Goal: Communication & Community: Answer question/provide support

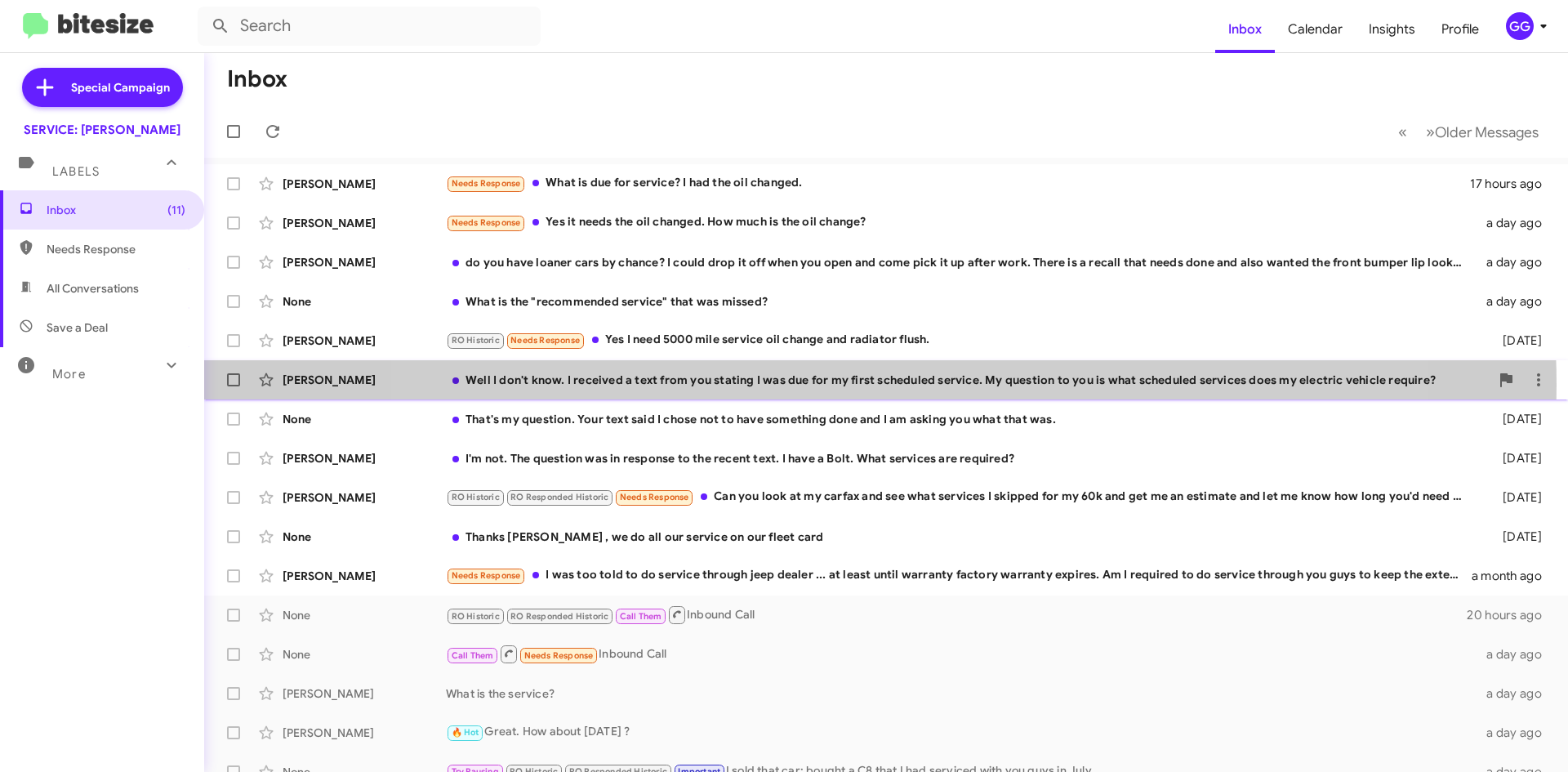
click at [870, 385] on div "Well I don't know. I received a text from you stating I was due for my first sc…" at bounding box center [967, 379] width 1044 height 17
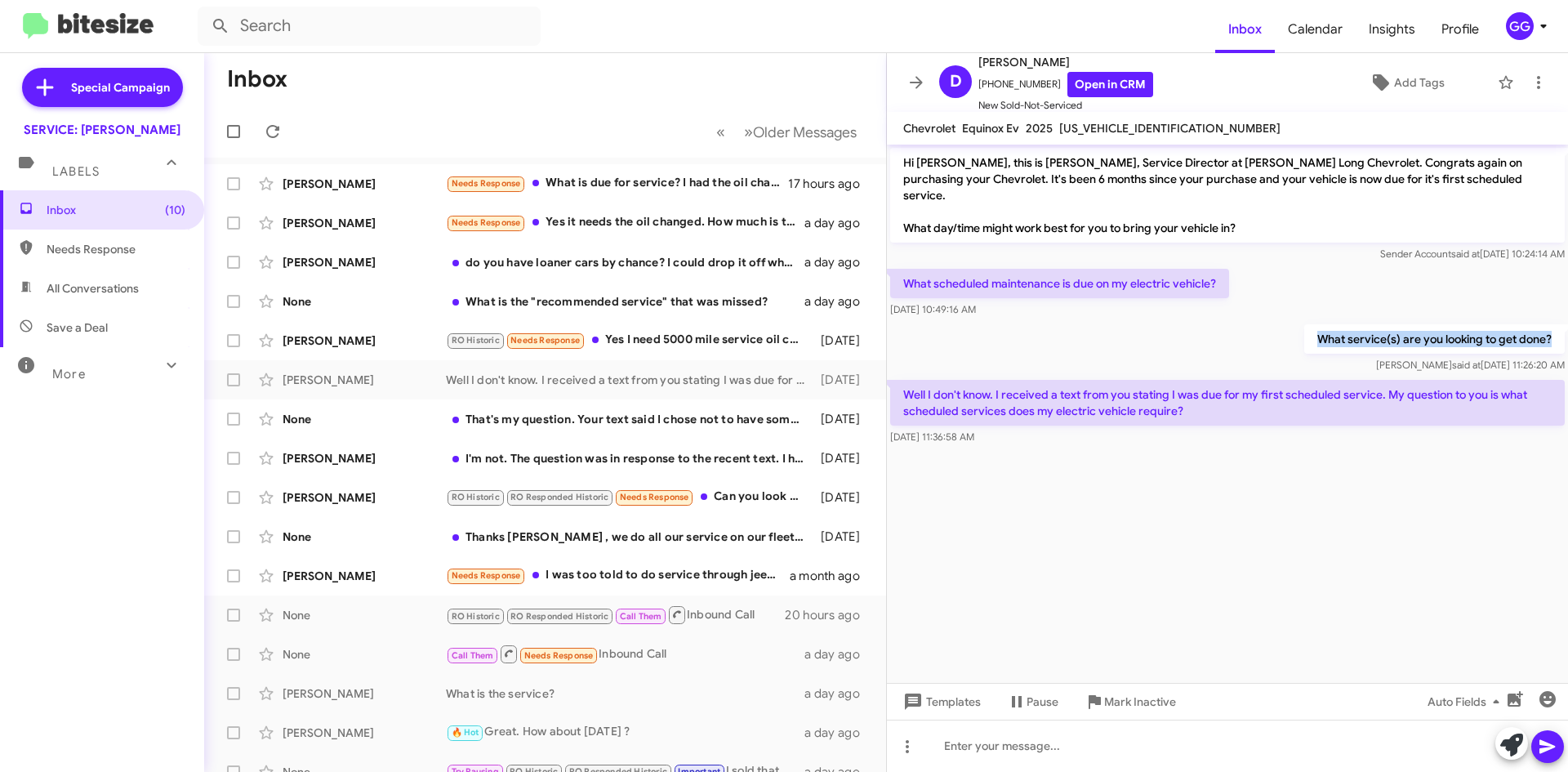
drag, startPoint x: 1315, startPoint y: 323, endPoint x: 1553, endPoint y: 328, distance: 238.1
click at [1553, 328] on p "What service(s) are you looking to get done?" at bounding box center [1435, 338] width 261 height 29
copy p "What service(s) are you looking to get done?"
click at [1534, 81] on icon at bounding box center [1538, 83] width 19 height 19
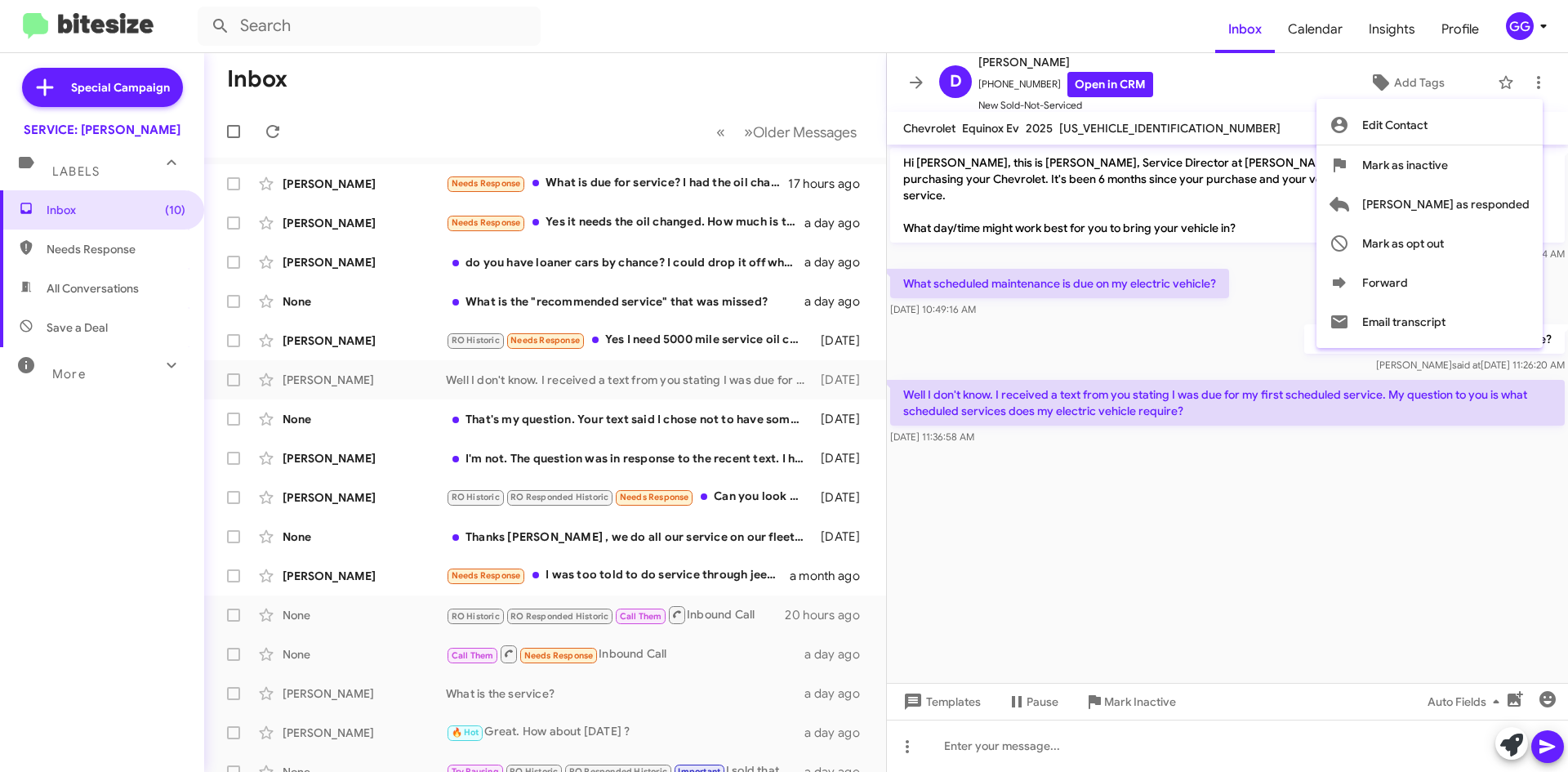
click at [1176, 500] on div at bounding box center [784, 386] width 1568 height 772
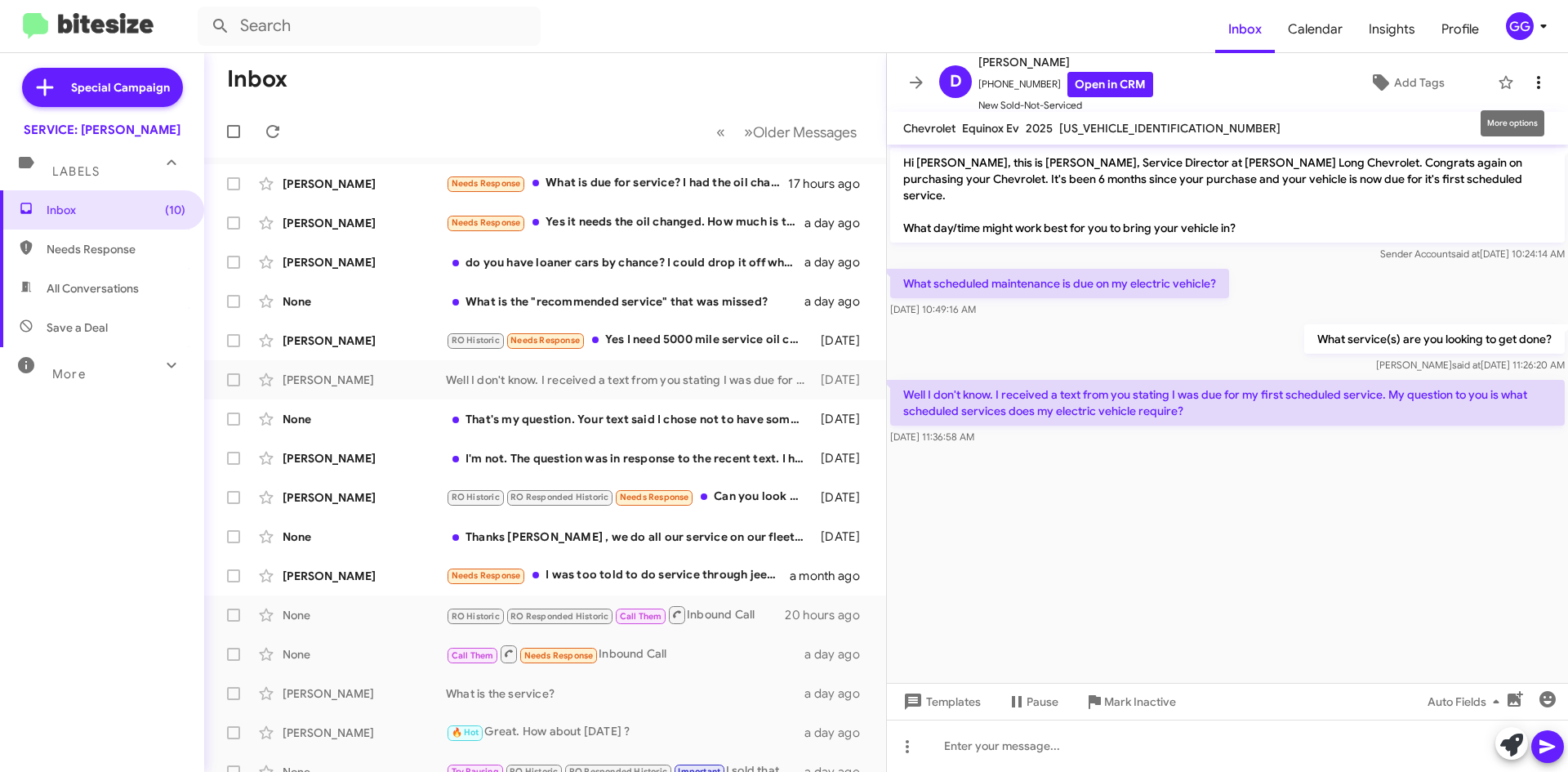
click at [1531, 85] on icon at bounding box center [1538, 83] width 19 height 19
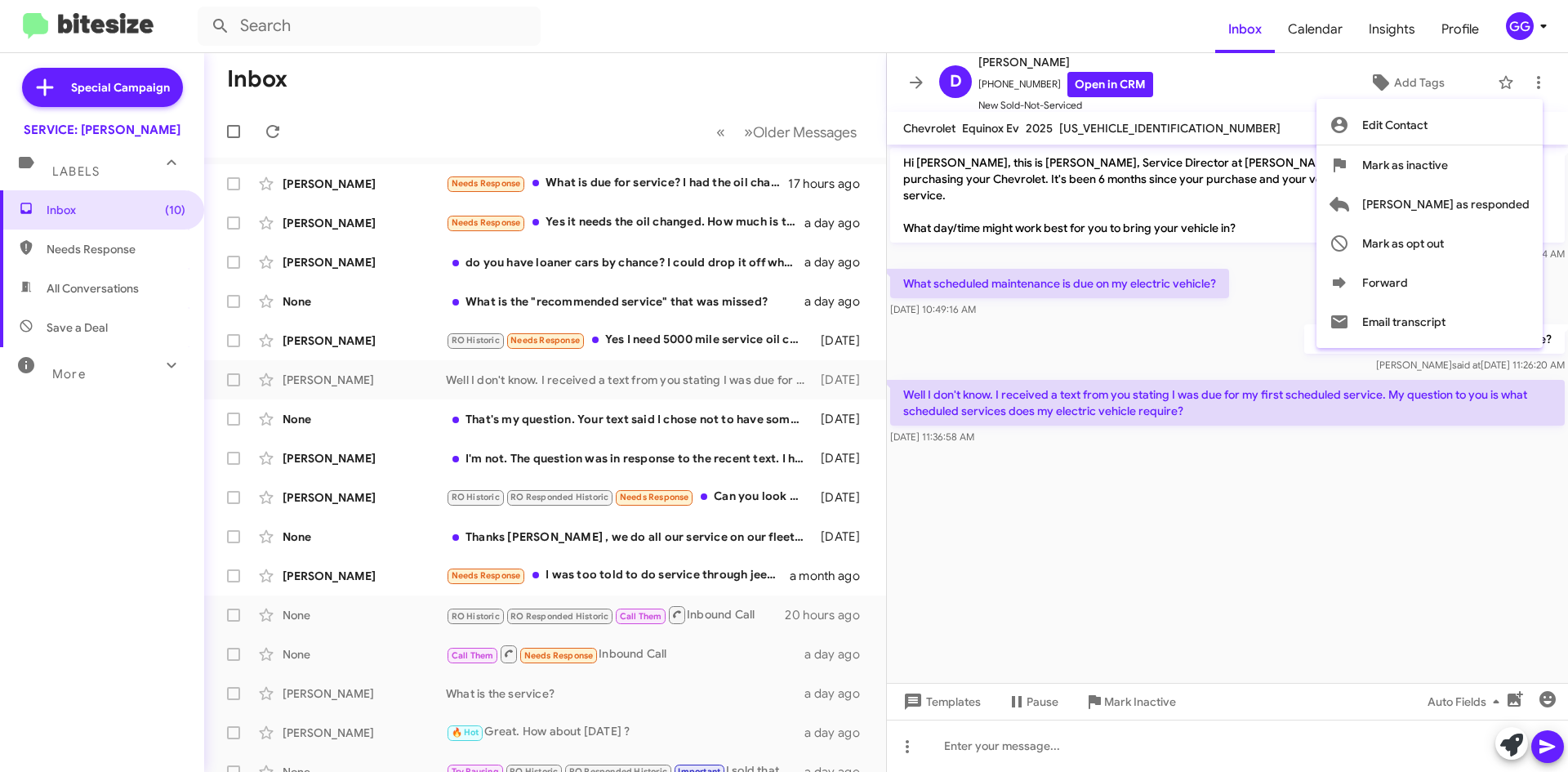
click at [1159, 456] on div at bounding box center [784, 386] width 1568 height 772
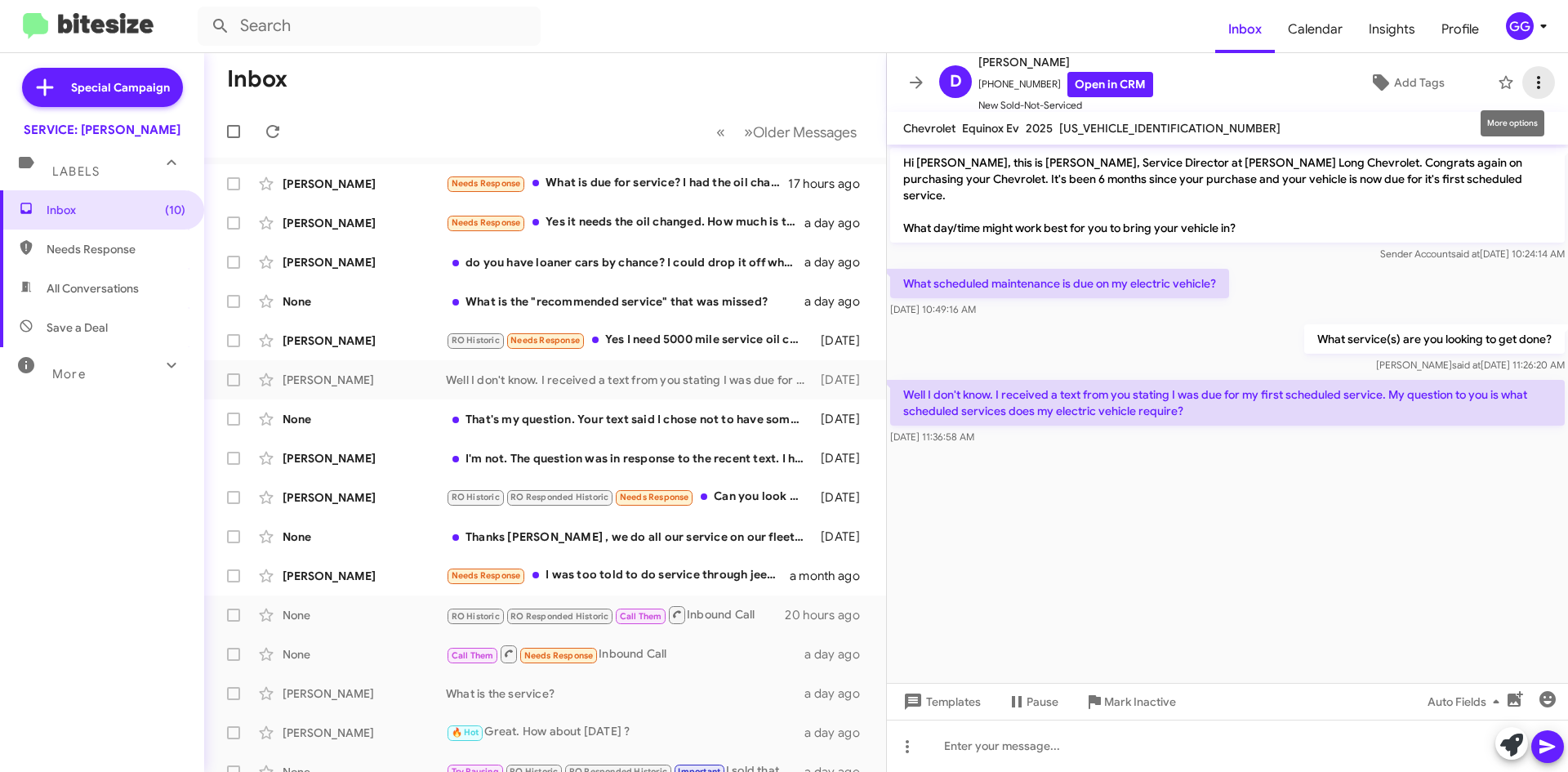
click at [1531, 77] on icon at bounding box center [1538, 83] width 19 height 19
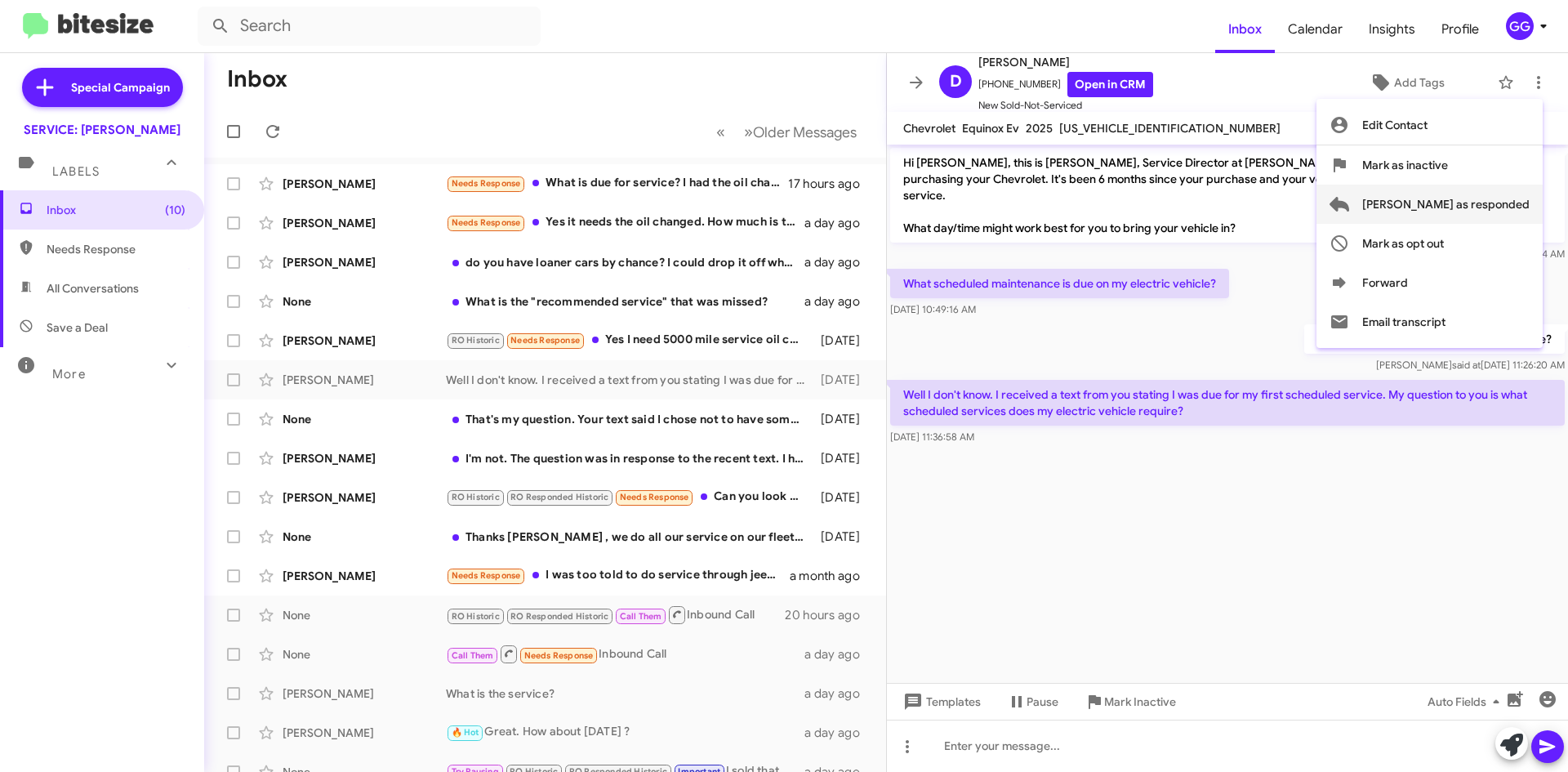
click at [1495, 198] on span "[PERSON_NAME] as responded" at bounding box center [1446, 204] width 168 height 40
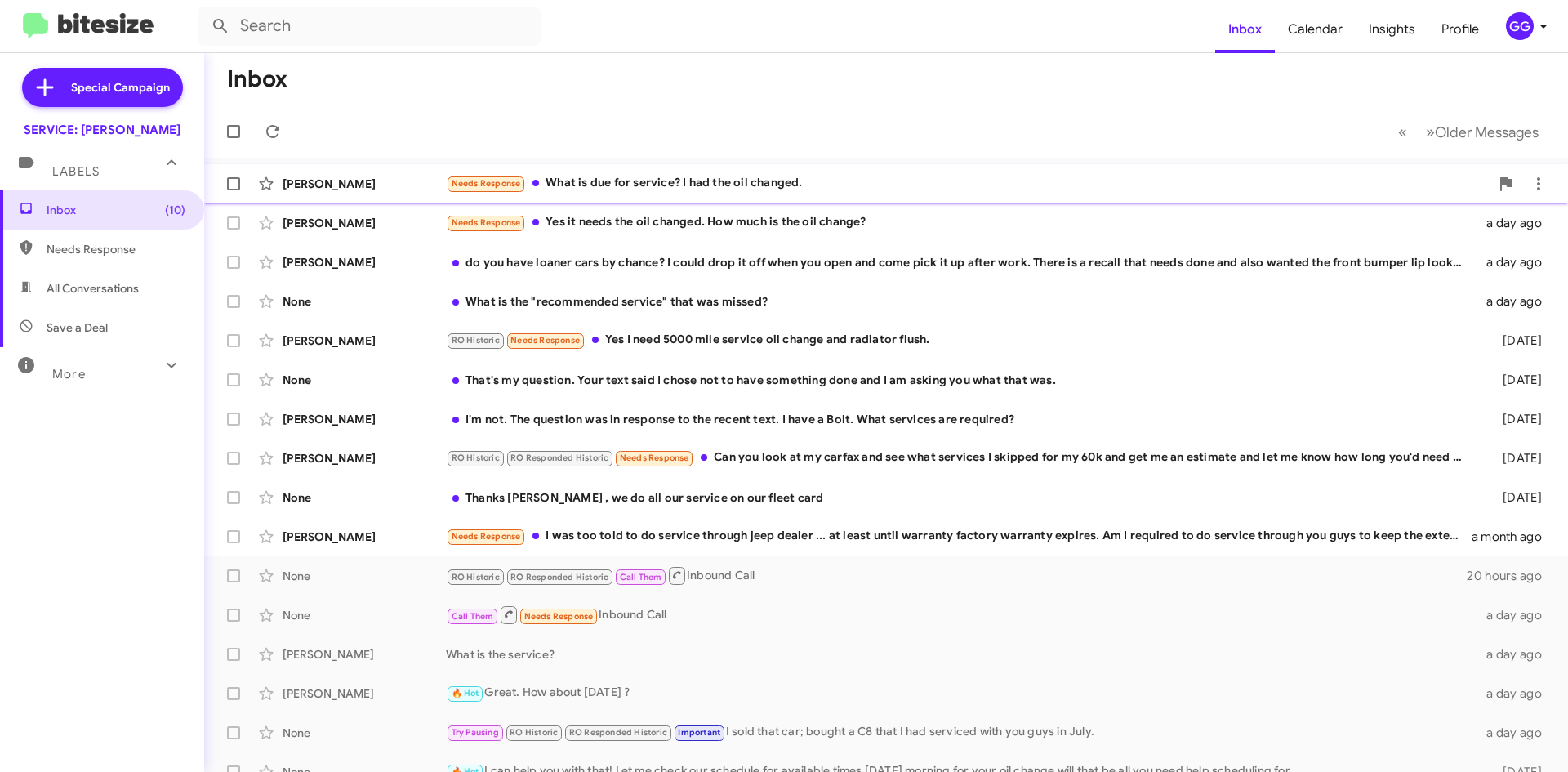
click at [845, 180] on div "Needs Response What is due for service? I had the oil changed." at bounding box center [967, 183] width 1044 height 18
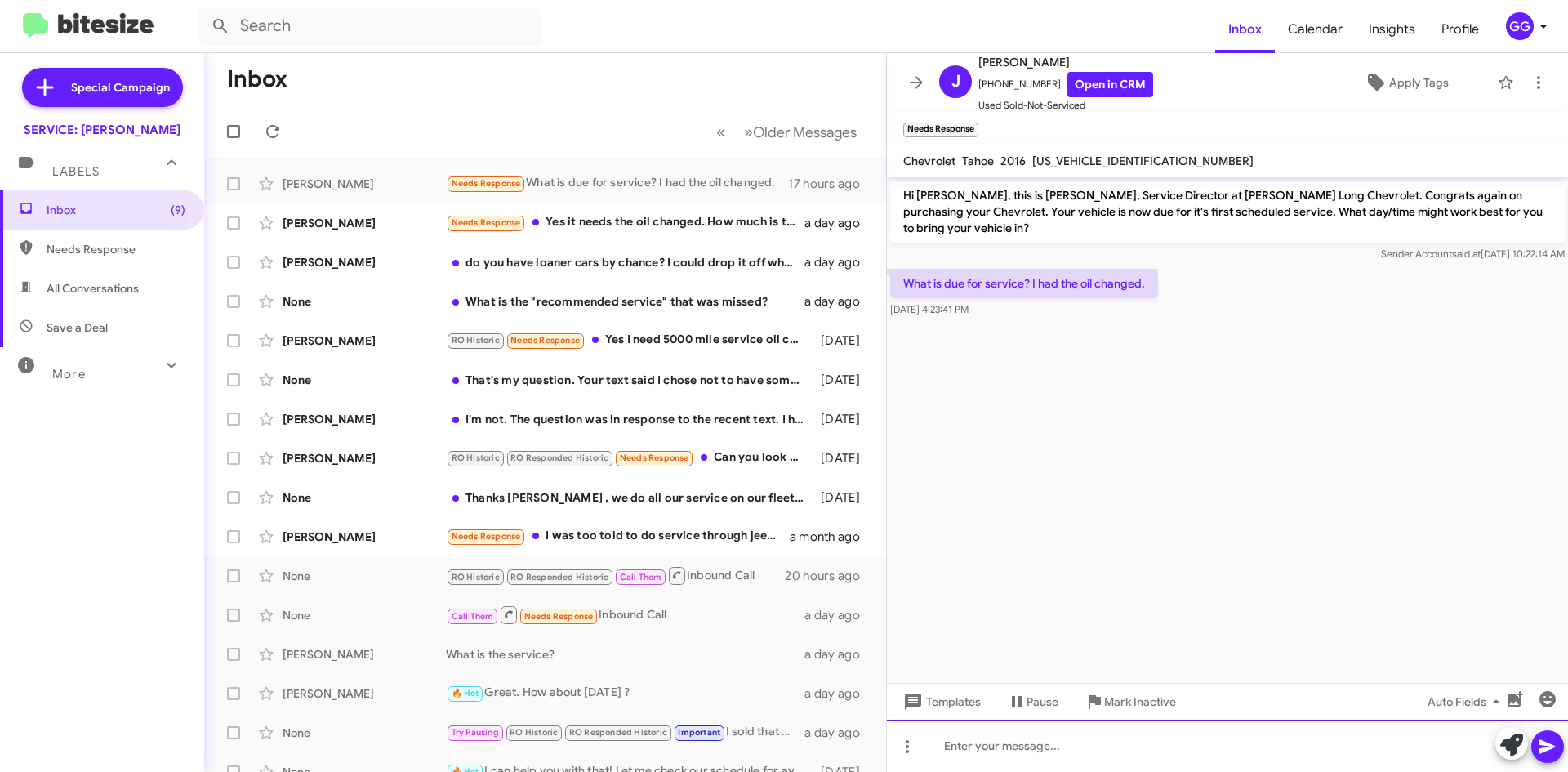
click at [1020, 749] on div at bounding box center [1227, 747] width 681 height 53
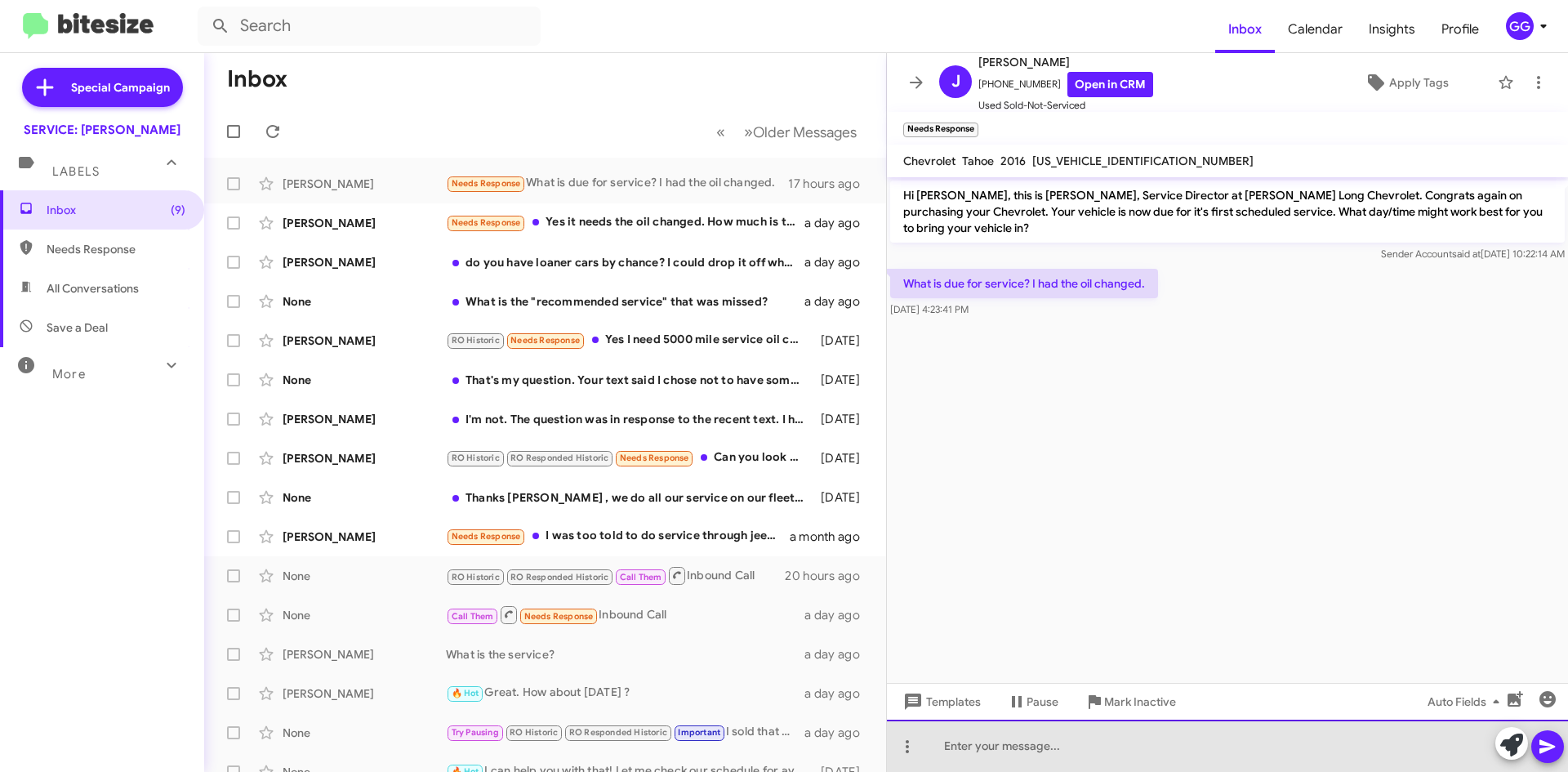
click at [1020, 747] on div at bounding box center [1227, 747] width 681 height 53
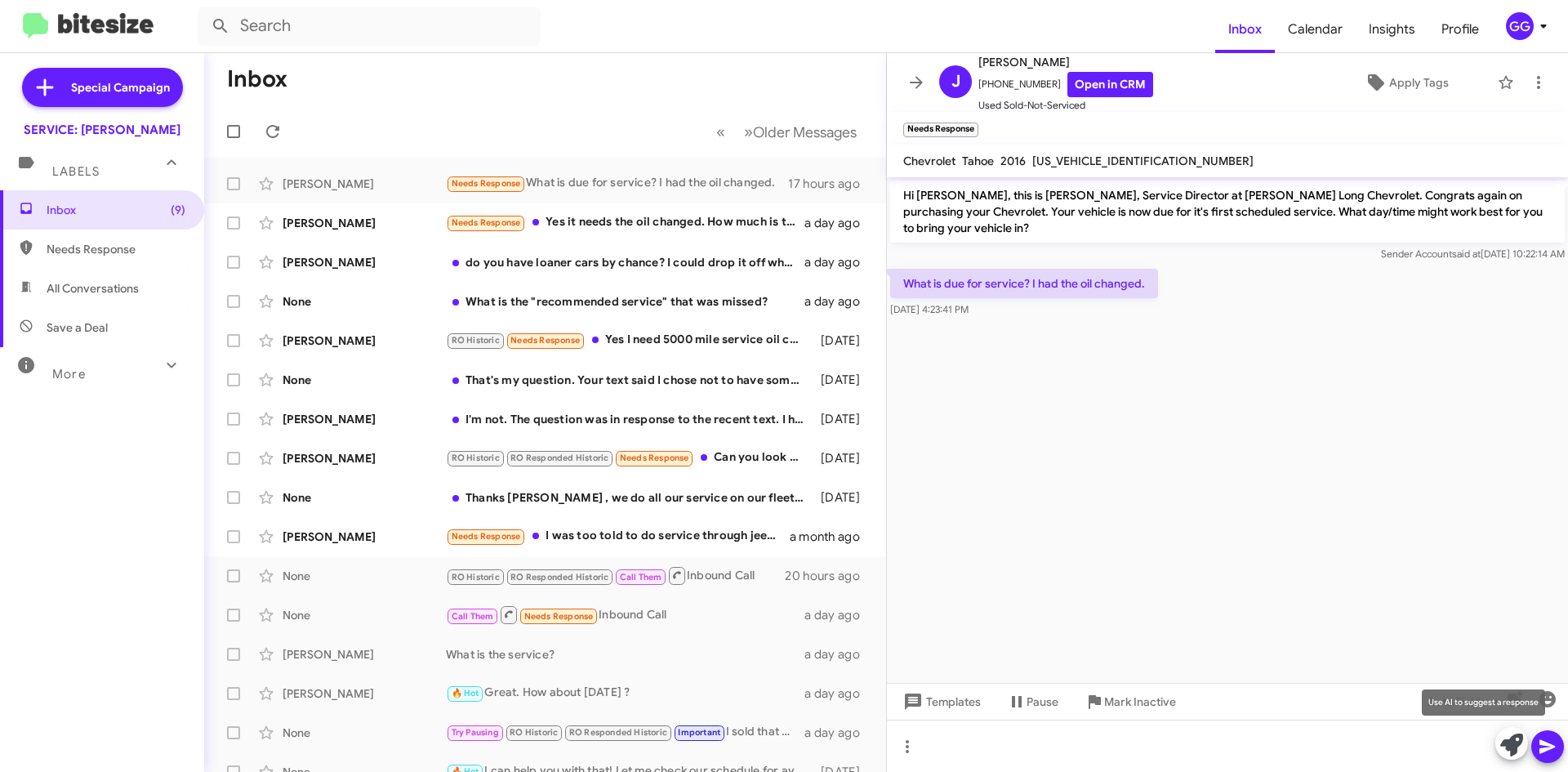
click at [1509, 738] on icon at bounding box center [1512, 745] width 23 height 23
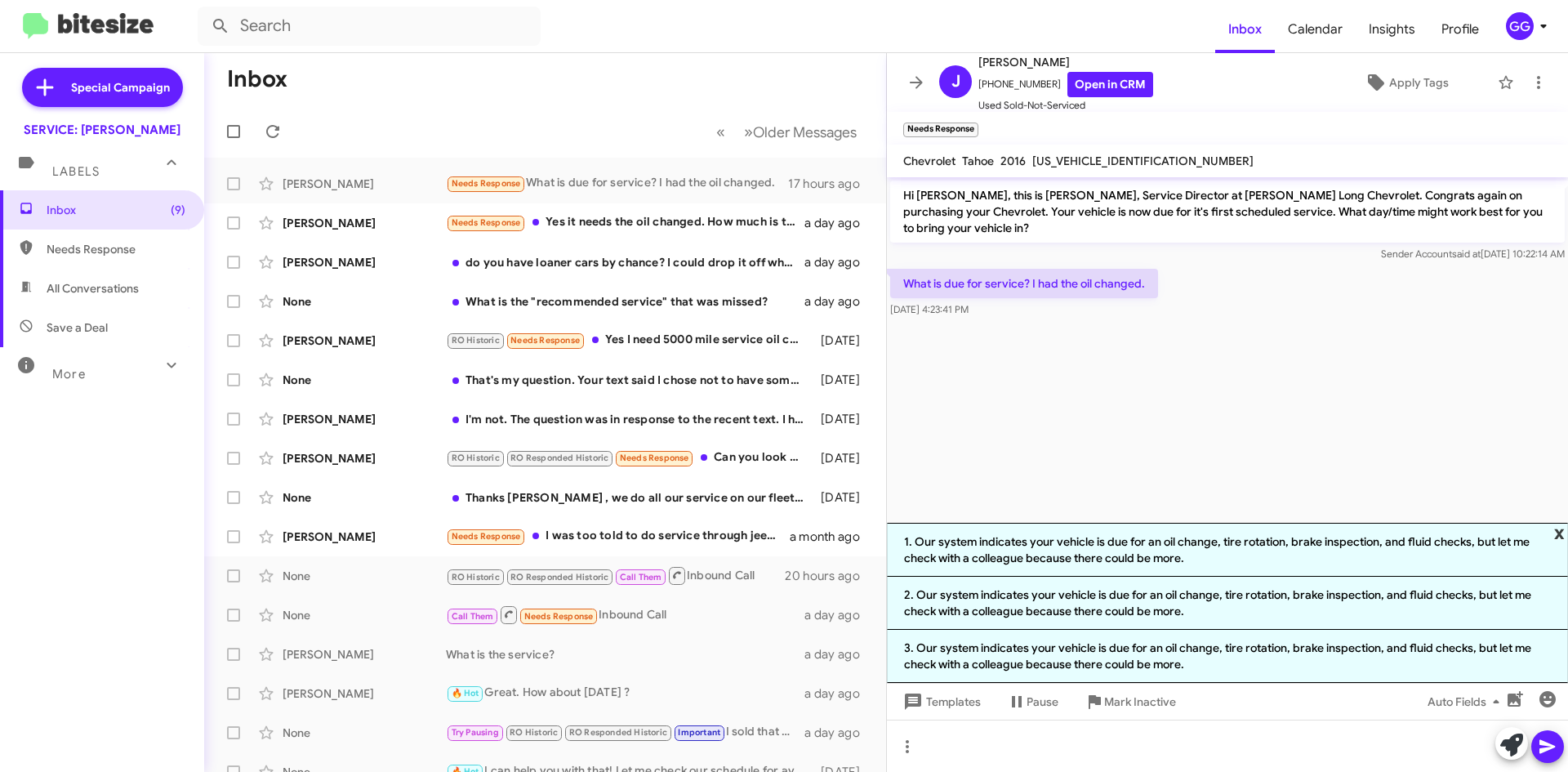
click at [1558, 530] on span "x" at bounding box center [1559, 532] width 11 height 19
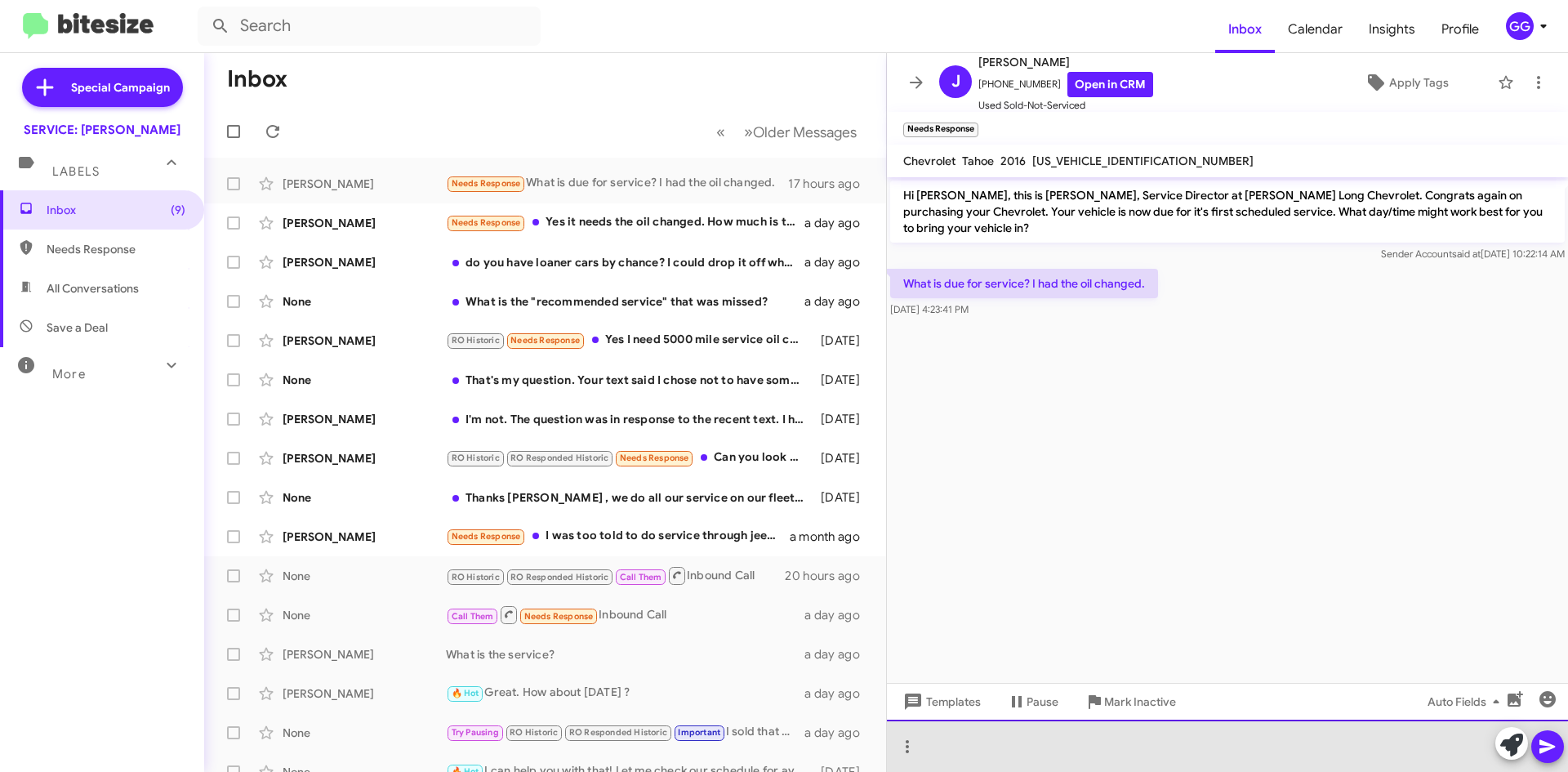
click at [1013, 754] on div at bounding box center [1227, 747] width 681 height 53
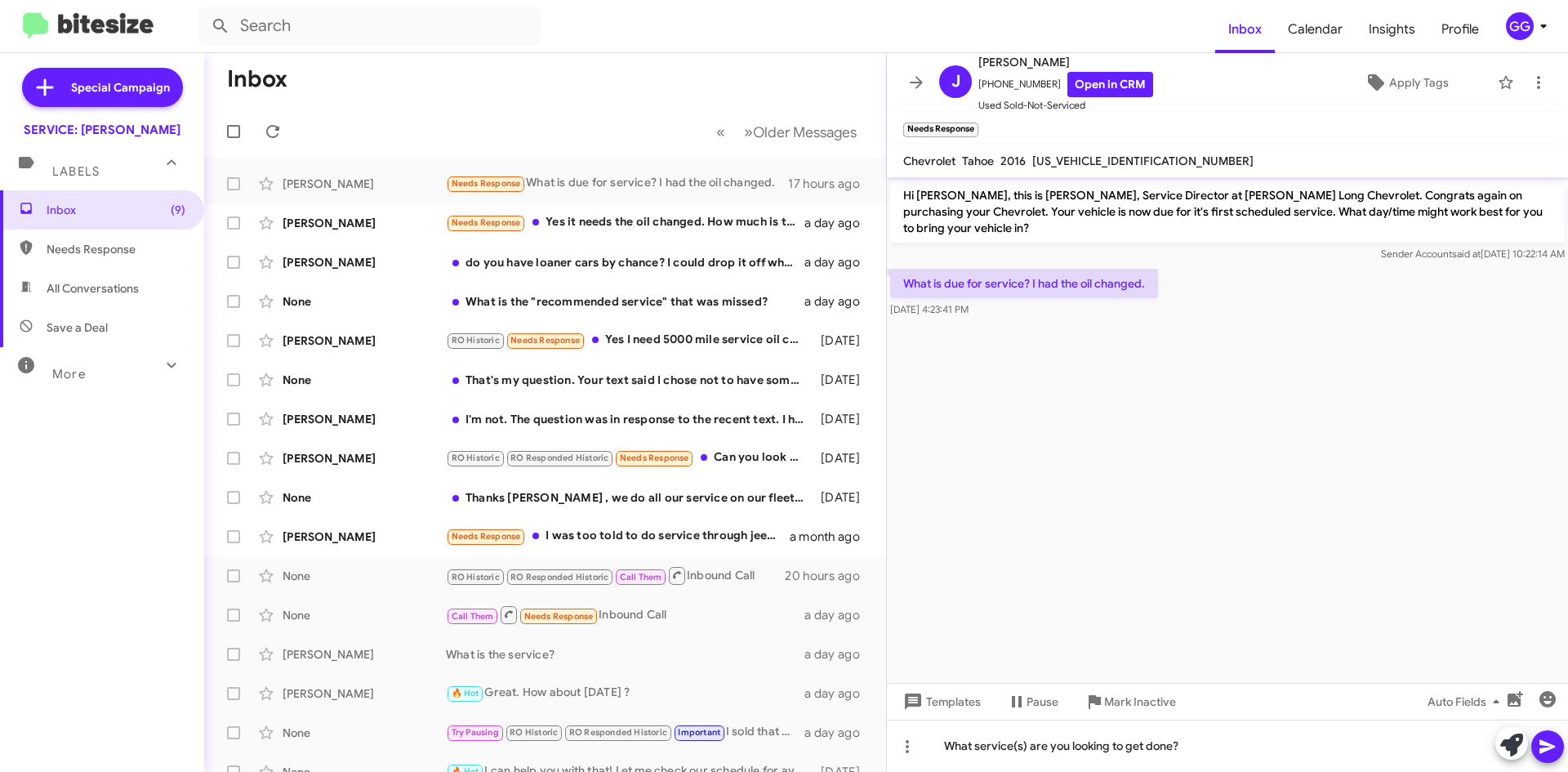
click at [1547, 742] on icon at bounding box center [1548, 747] width 19 height 19
click at [1528, 85] on icon at bounding box center [1538, 83] width 19 height 19
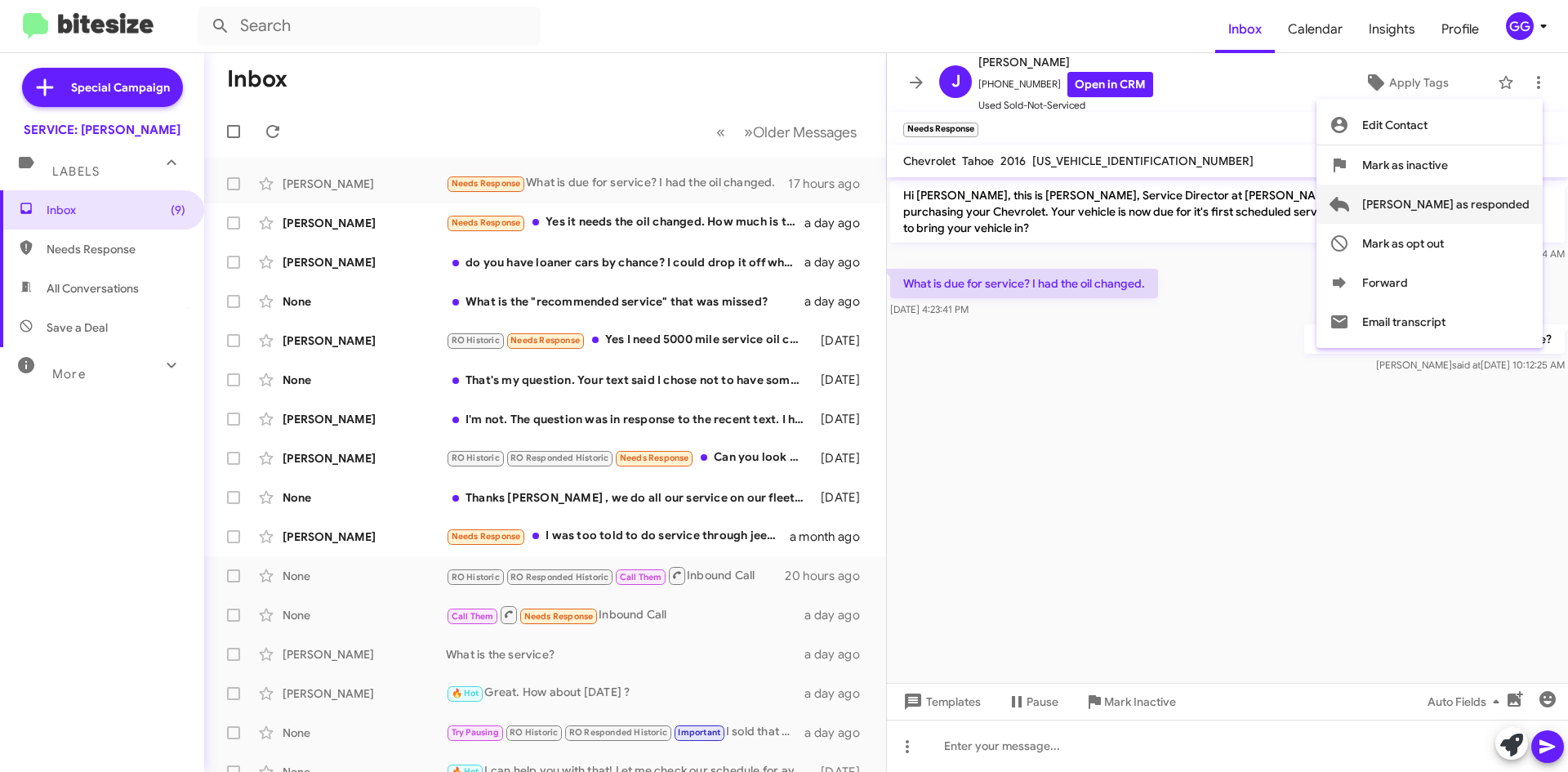
click at [1471, 205] on span "[PERSON_NAME] as responded" at bounding box center [1446, 204] width 168 height 40
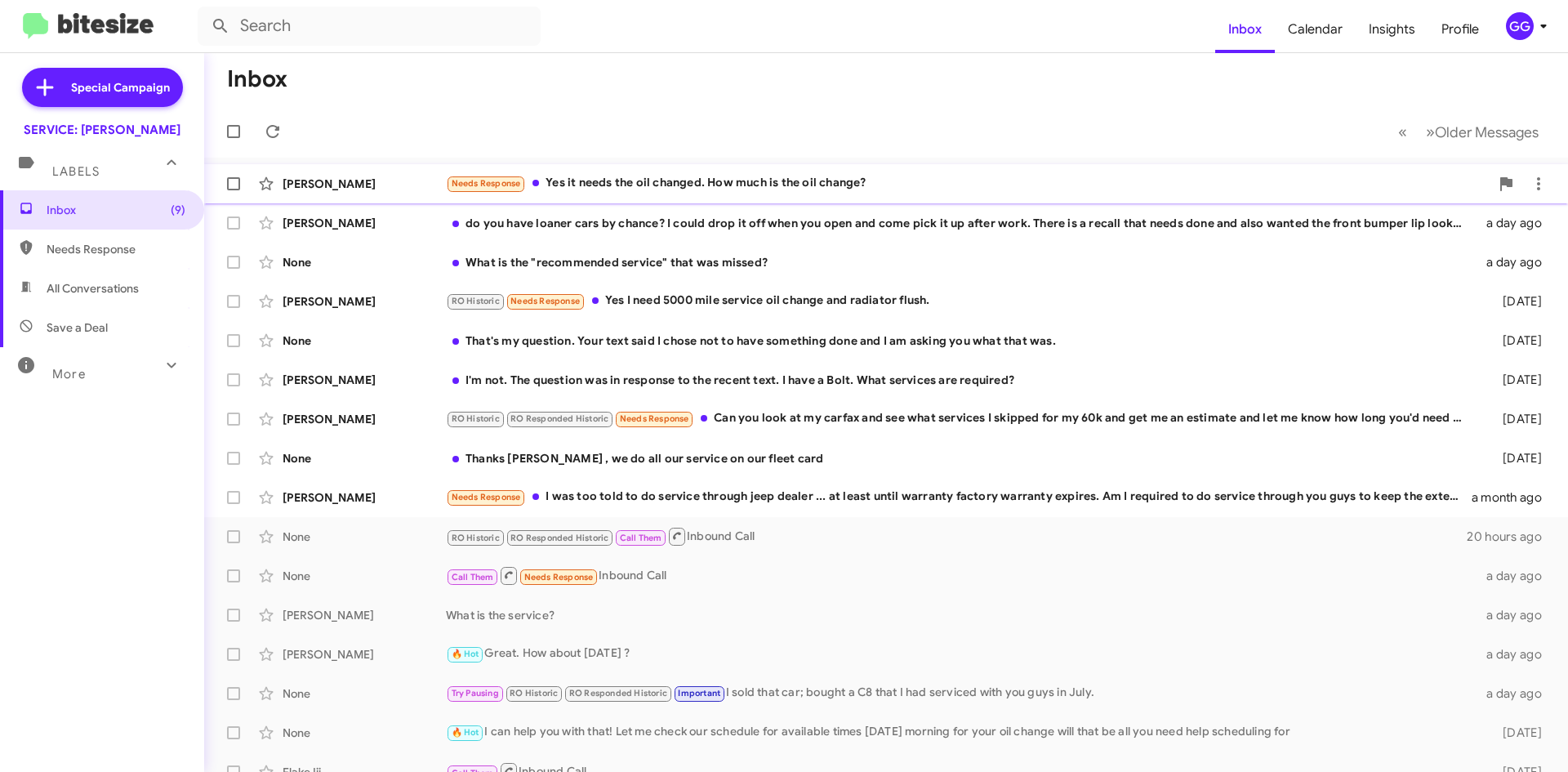
click at [734, 186] on div "Needs Response Yes it needs the oil changed. How much is the oil change?" at bounding box center [967, 183] width 1044 height 18
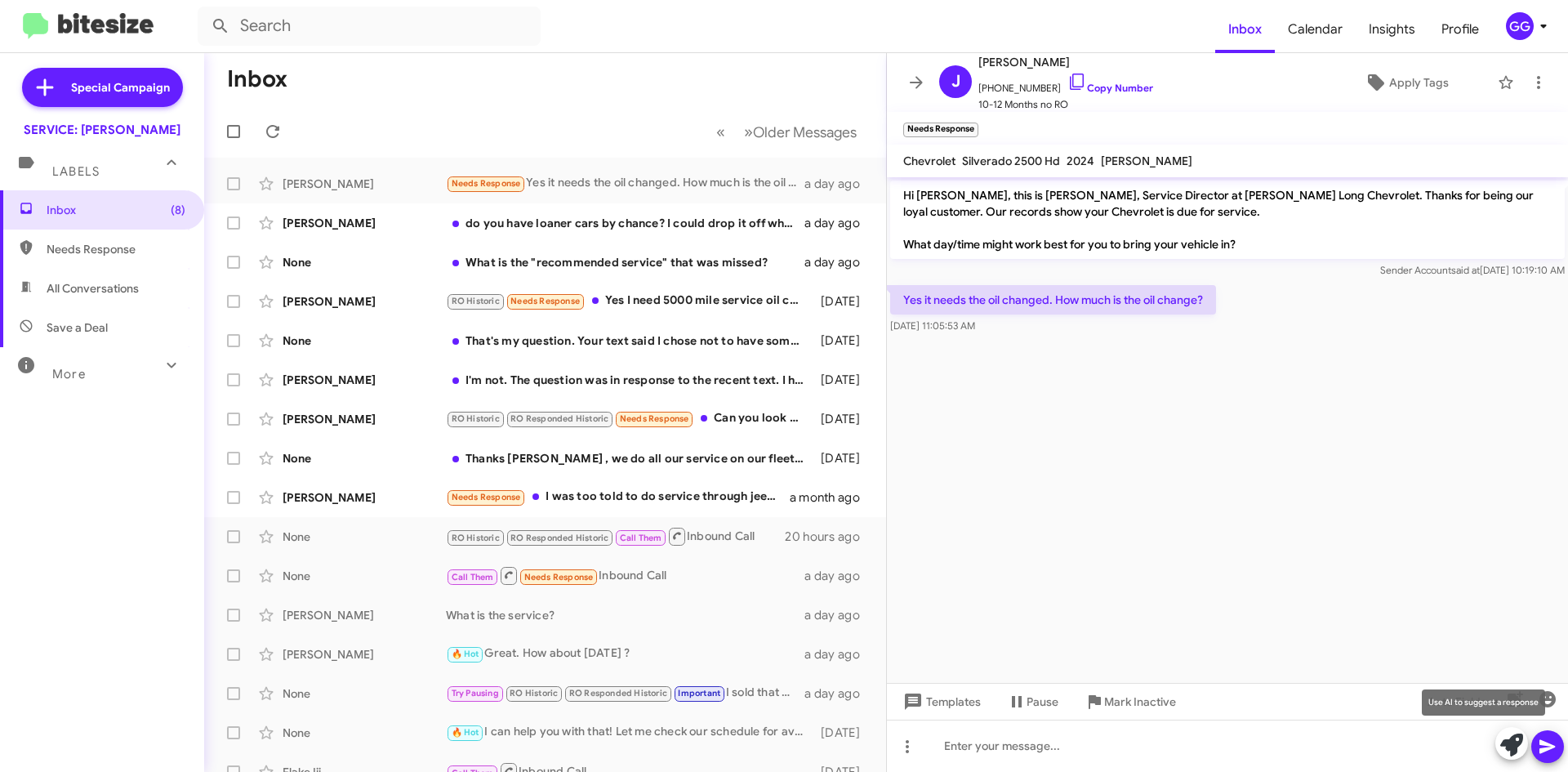
click at [1505, 747] on icon at bounding box center [1512, 745] width 23 height 23
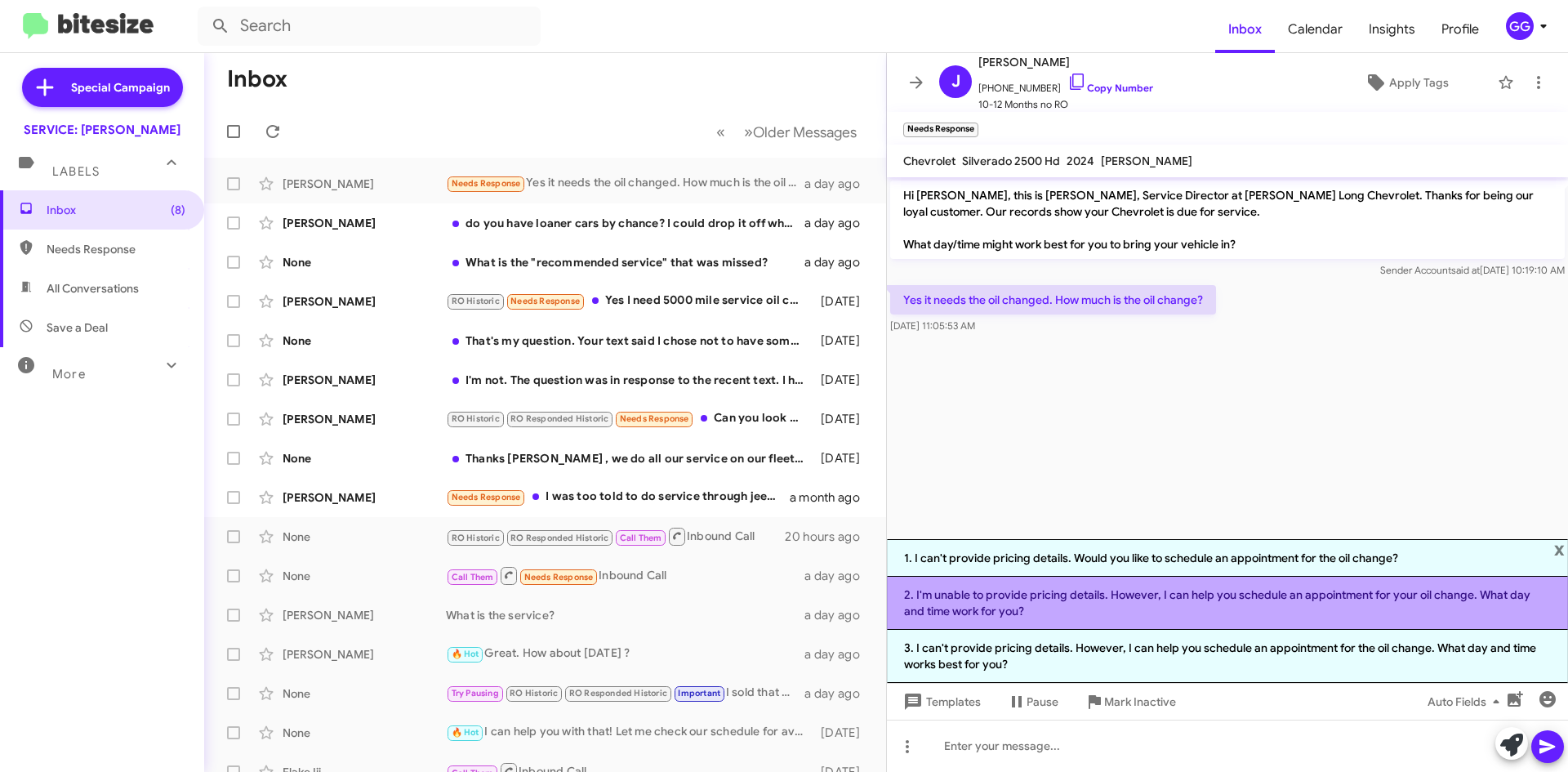
click at [1125, 602] on li "2. I'm unable to provide pricing details. However, I can help you schedule an a…" at bounding box center [1227, 603] width 681 height 53
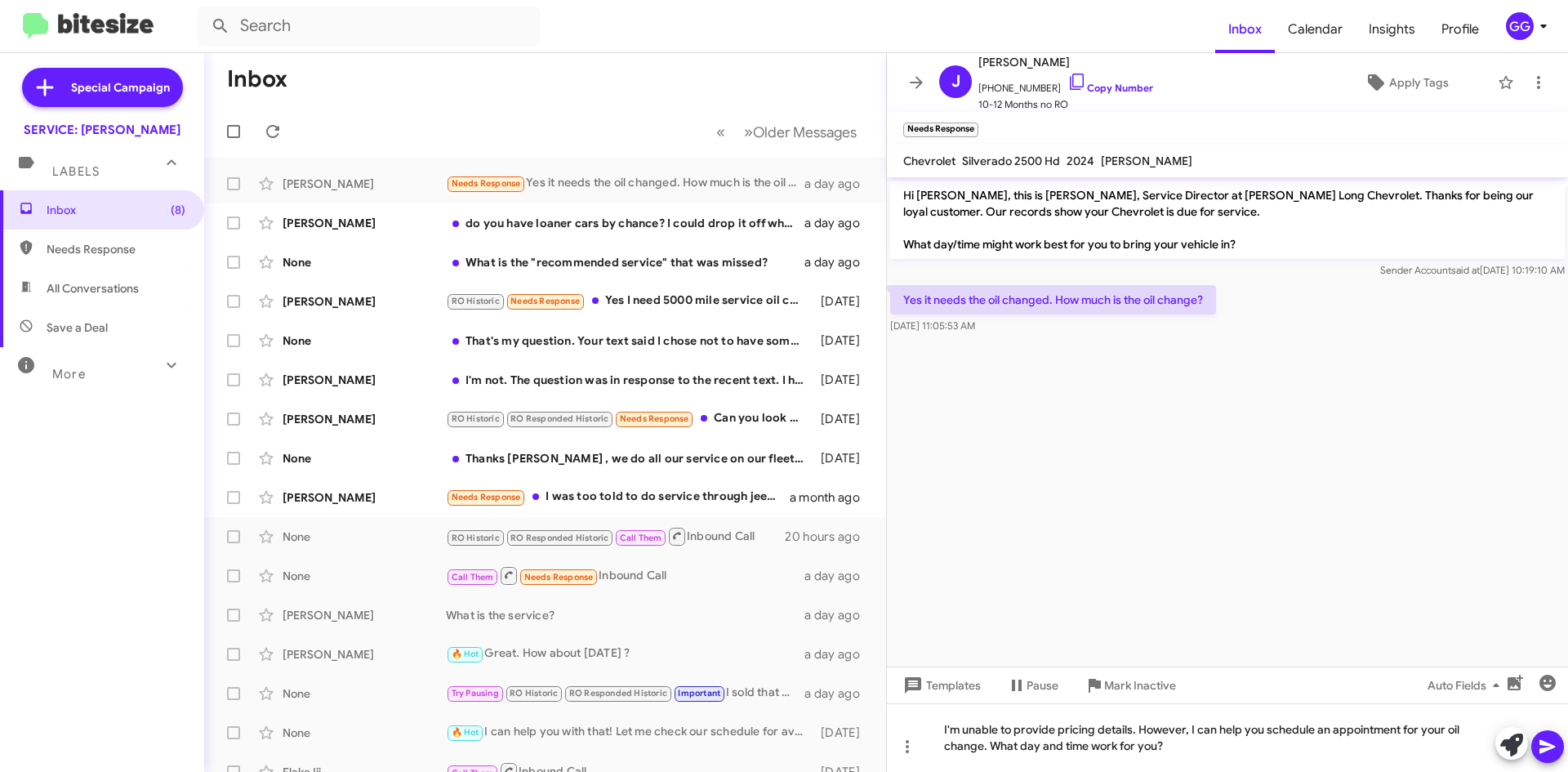
click at [1540, 747] on icon at bounding box center [1548, 747] width 19 height 19
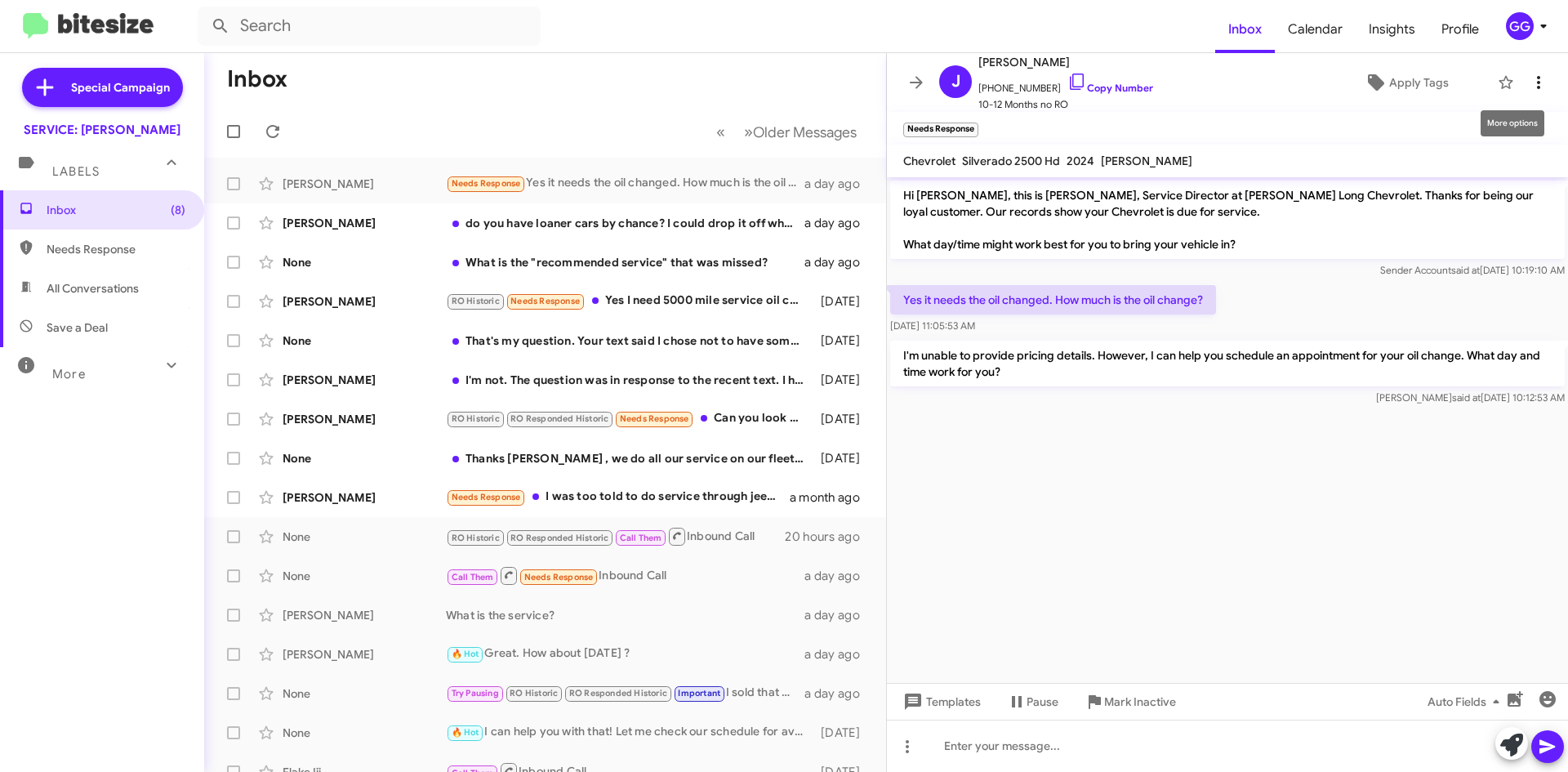
click at [1528, 81] on icon at bounding box center [1538, 83] width 19 height 19
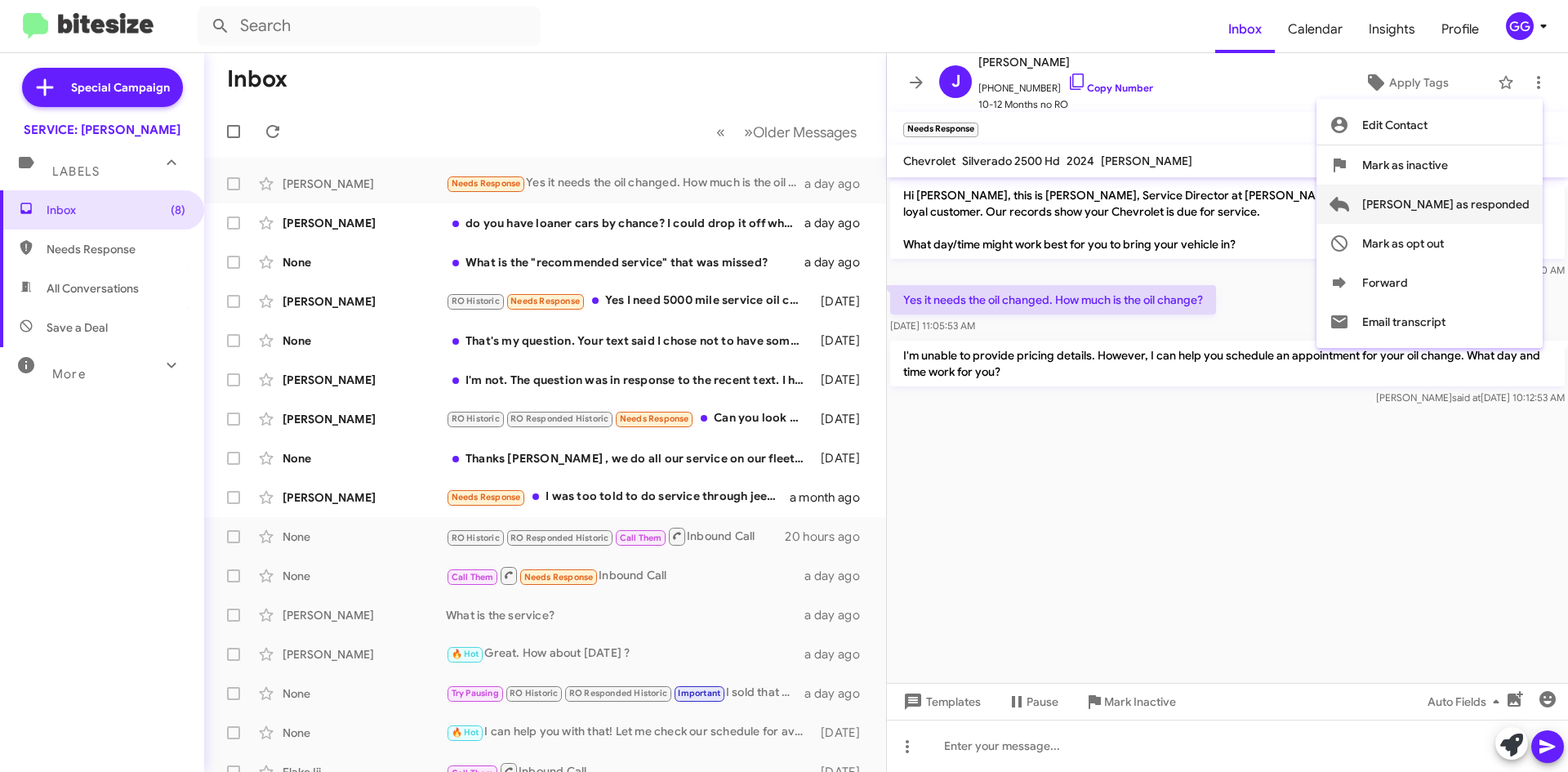
click at [1460, 204] on span "[PERSON_NAME] as responded" at bounding box center [1446, 204] width 168 height 40
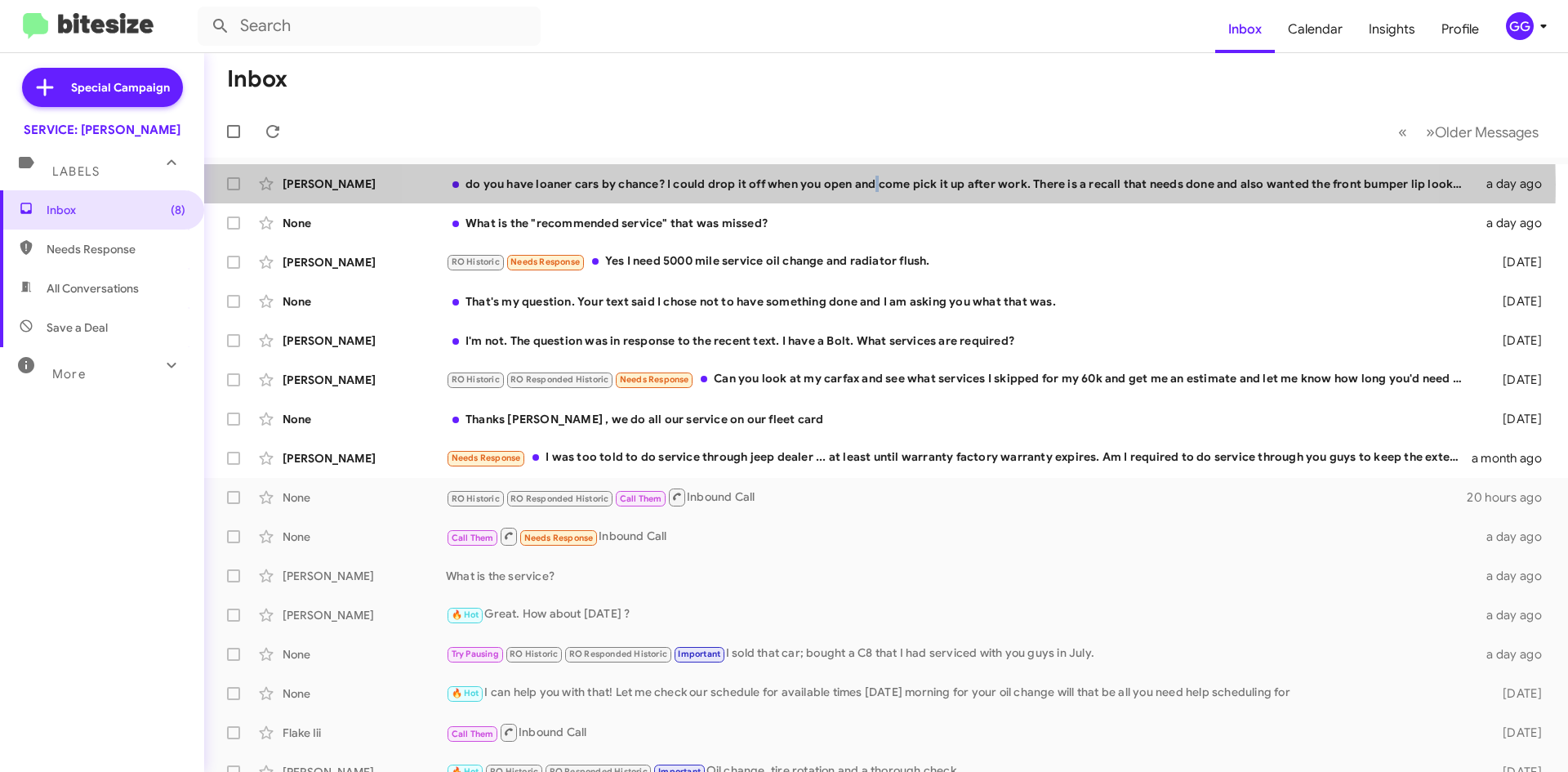
click at [876, 184] on div "do you have loaner cars by chance? I could drop it off when you open and come p…" at bounding box center [961, 184] width 1031 height 17
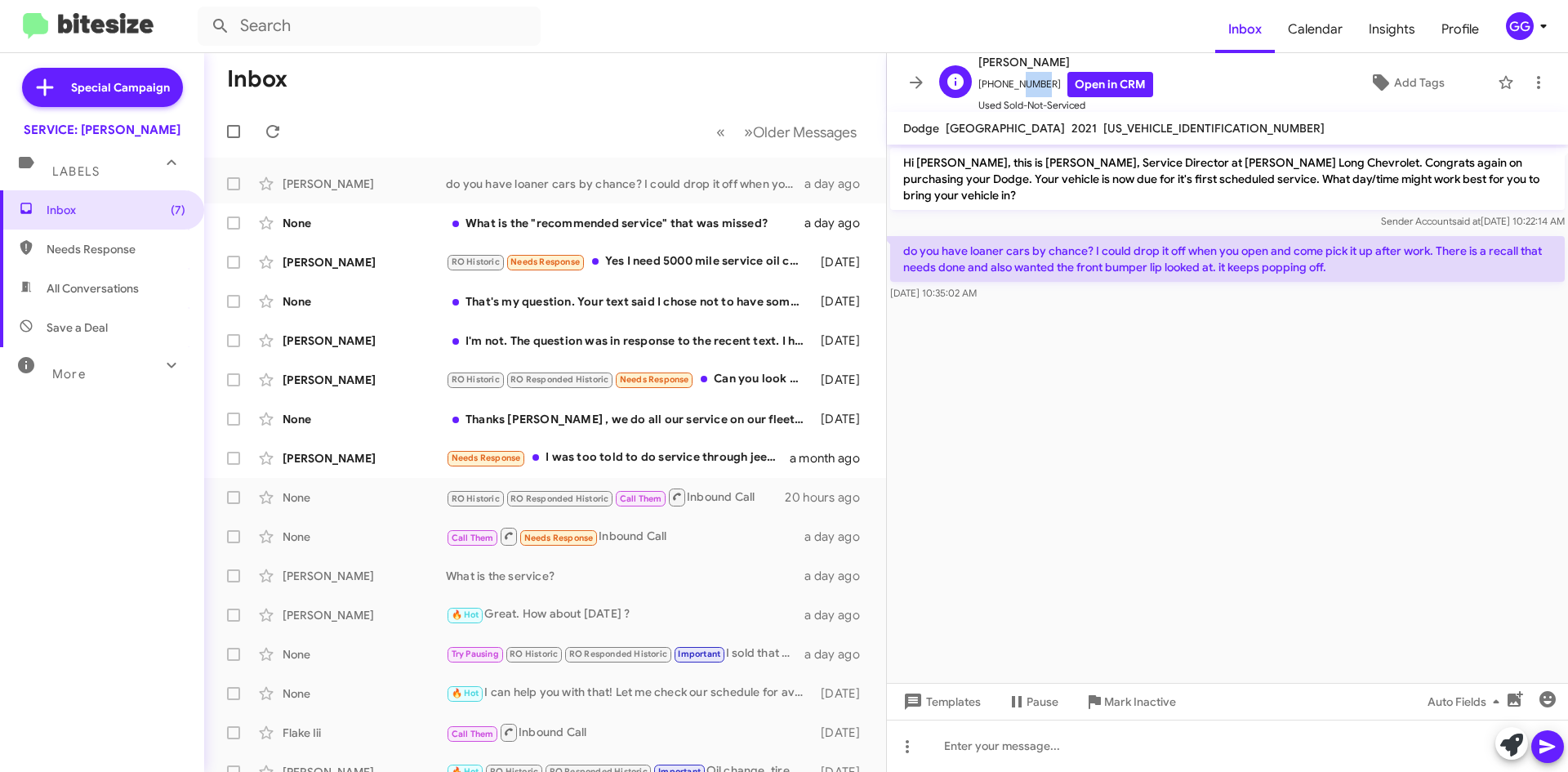
drag, startPoint x: 1040, startPoint y: 79, endPoint x: 1016, endPoint y: 84, distance: 24.5
click at [1013, 84] on span "[PHONE_NUMBER] Open in CRM" at bounding box center [1065, 84] width 175 height 25
drag, startPoint x: 1046, startPoint y: 83, endPoint x: 986, endPoint y: 92, distance: 60.7
click at [986, 92] on span "[PHONE_NUMBER] Open in CRM" at bounding box center [1065, 84] width 175 height 25
copy span "5092305548"
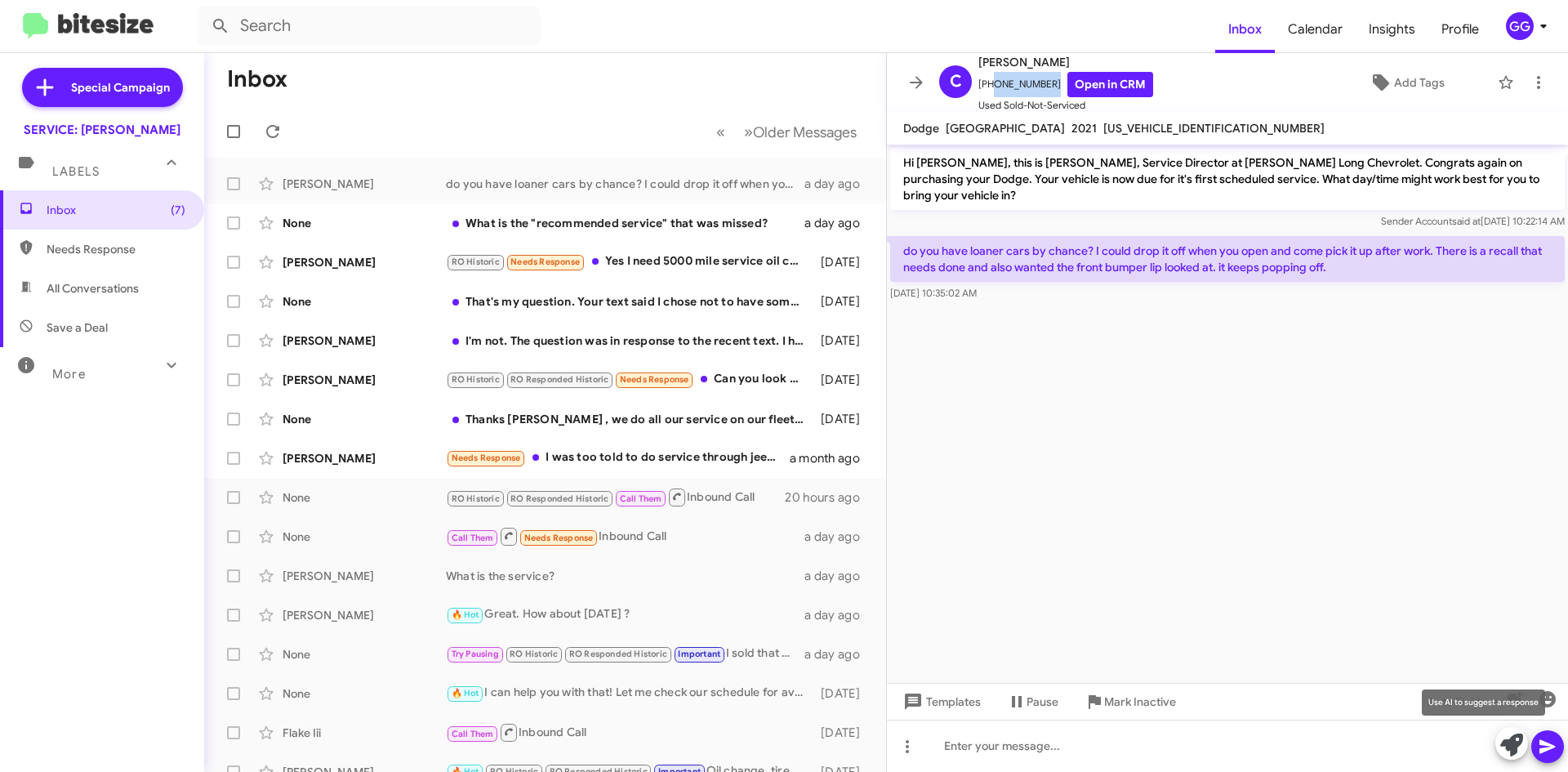
click at [1508, 743] on icon at bounding box center [1512, 745] width 23 height 23
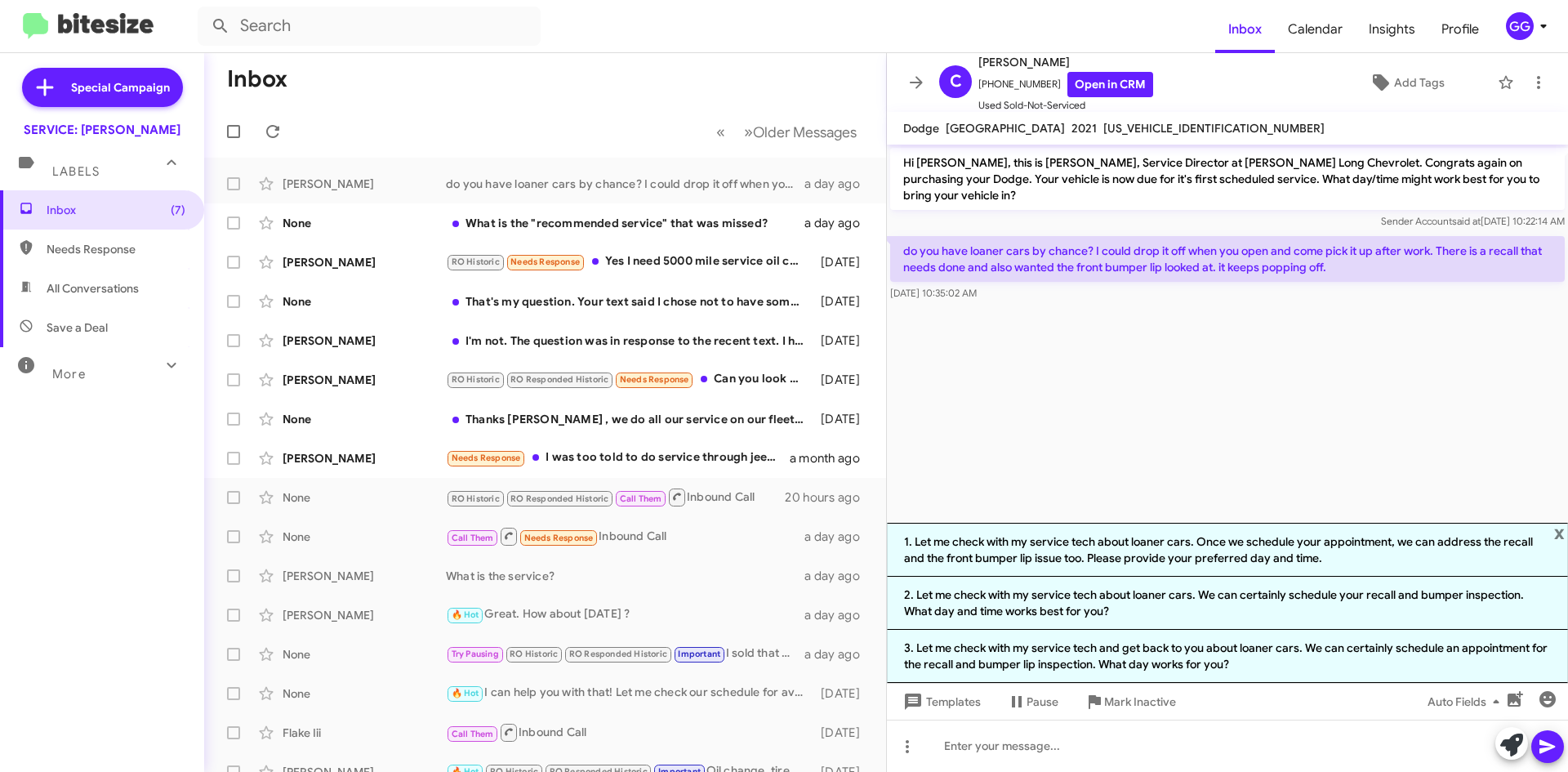
click at [1145, 601] on li "2. Let me check with my service tech about loaner cars. We can certainly schedu…" at bounding box center [1227, 603] width 681 height 53
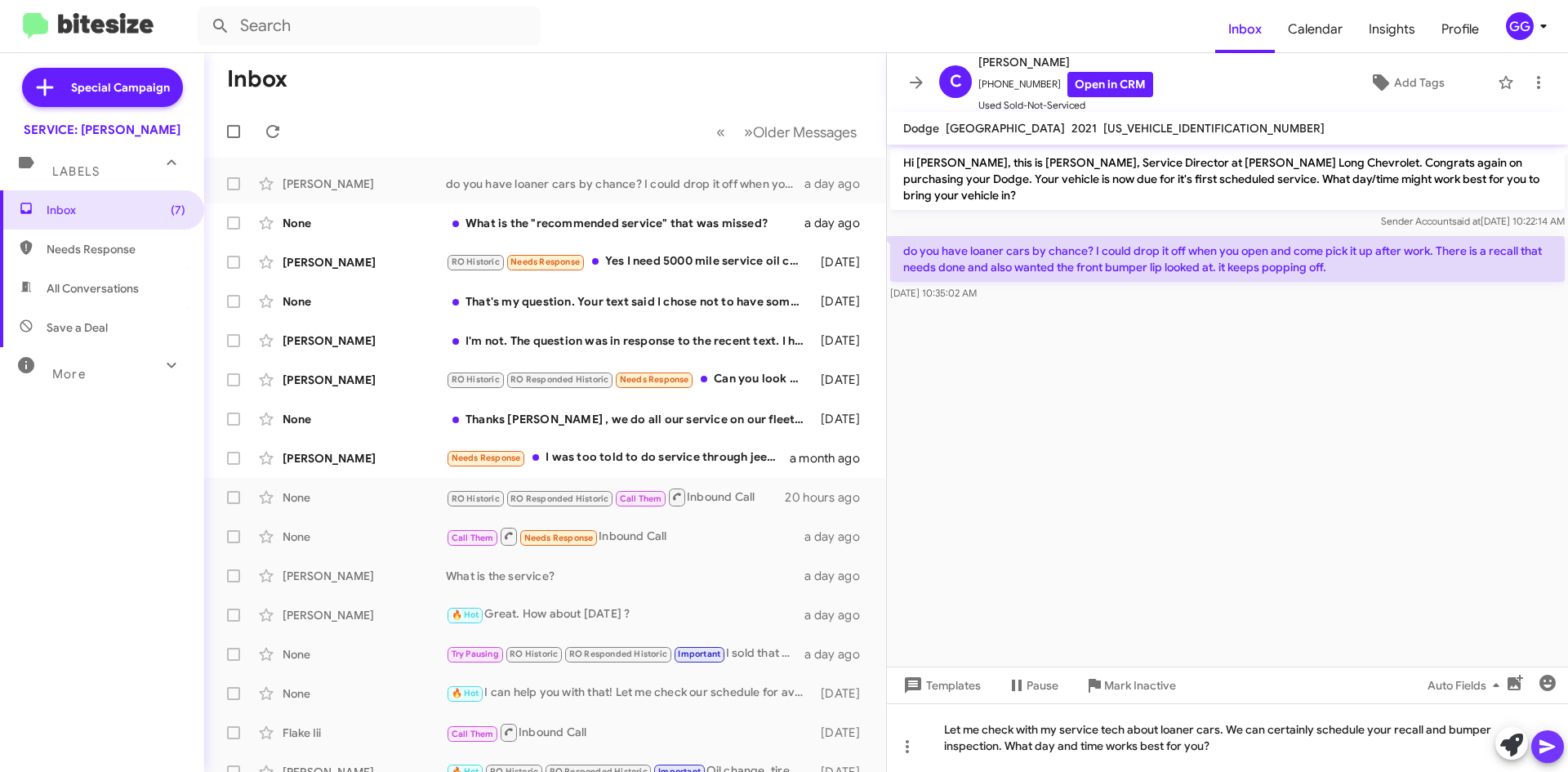
click at [1551, 747] on icon at bounding box center [1548, 747] width 19 height 19
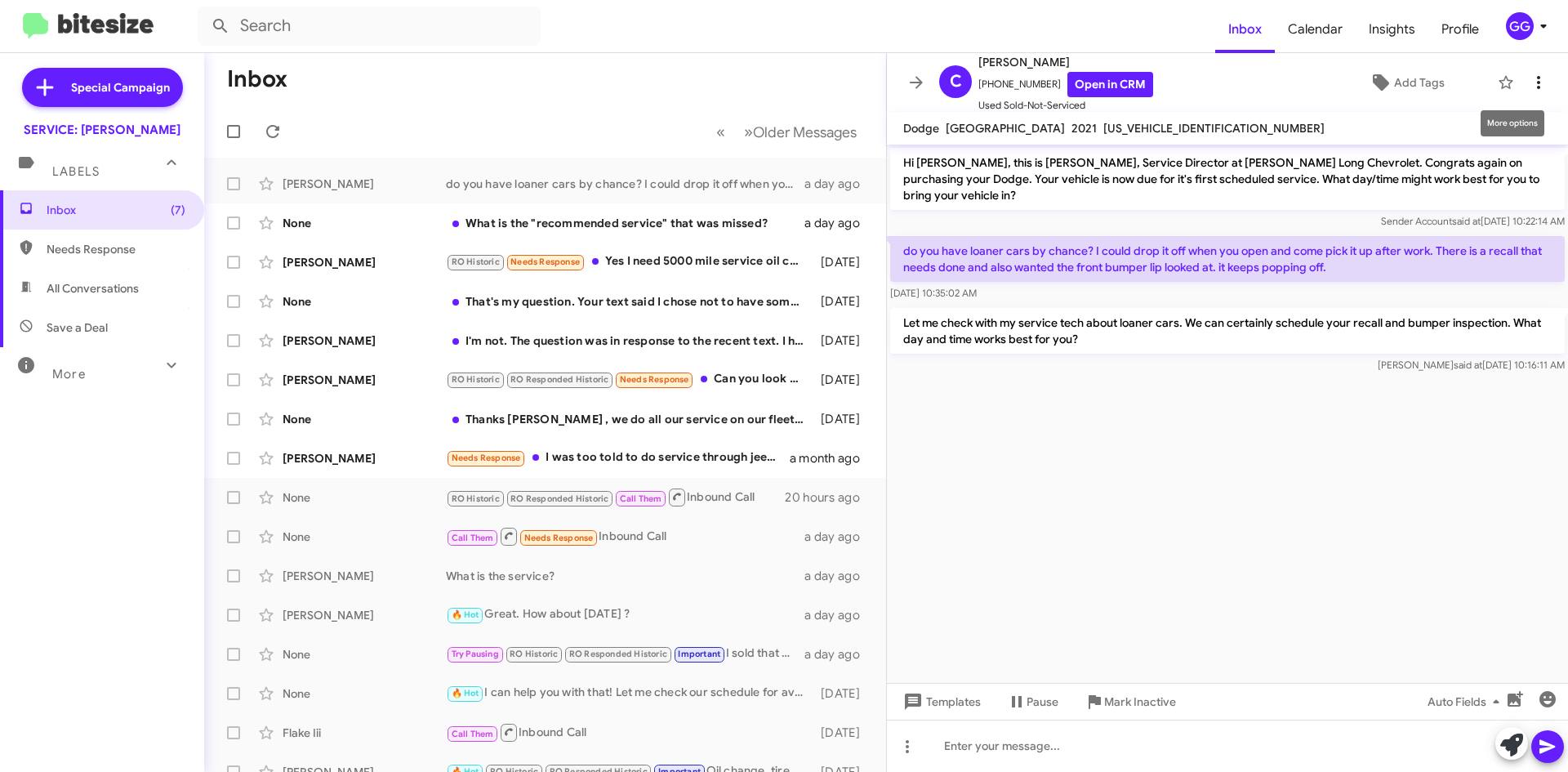
click at [1529, 75] on icon at bounding box center [1538, 83] width 19 height 19
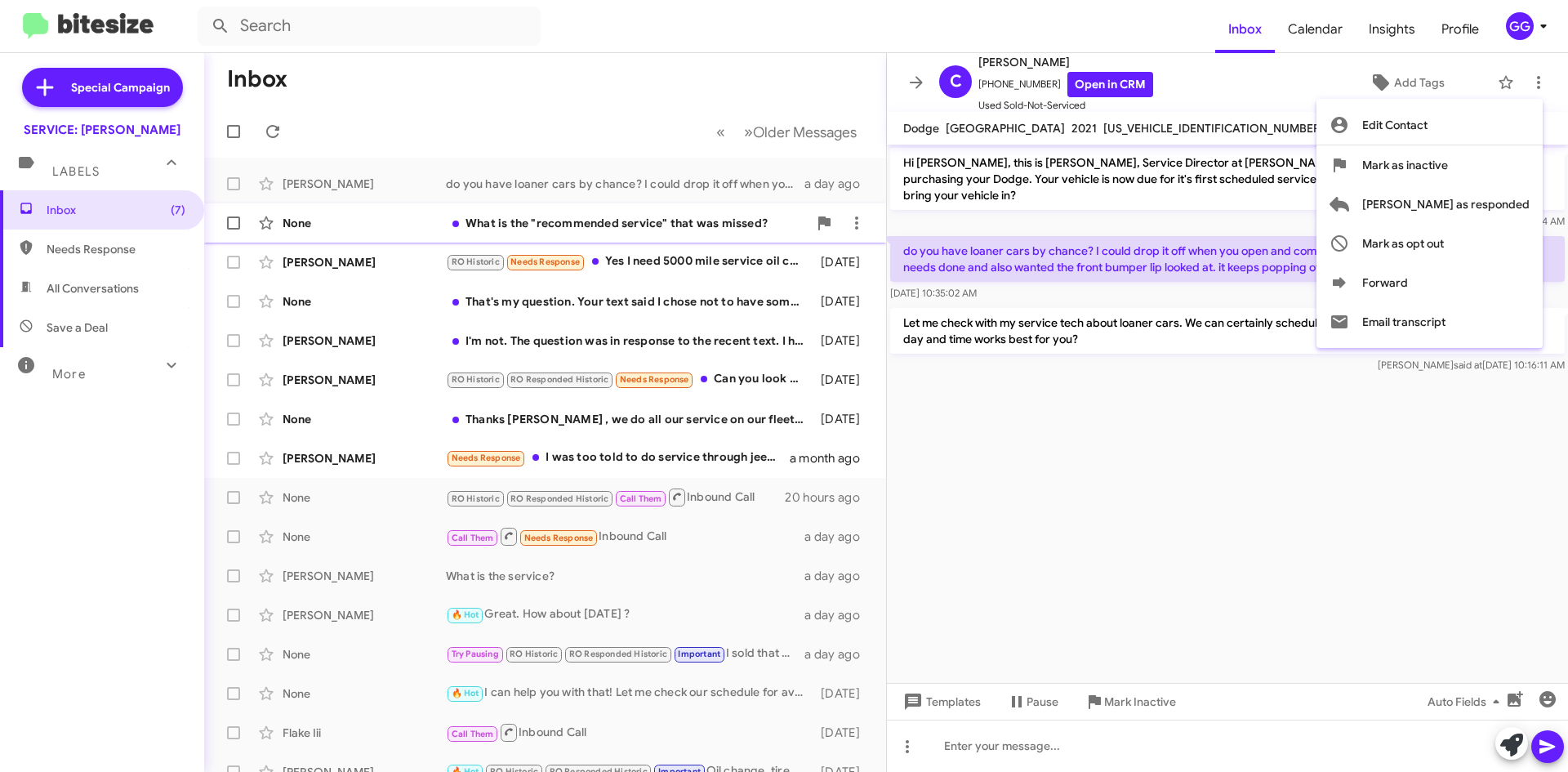
click at [1496, 212] on span "[PERSON_NAME] as responded" at bounding box center [1446, 204] width 168 height 40
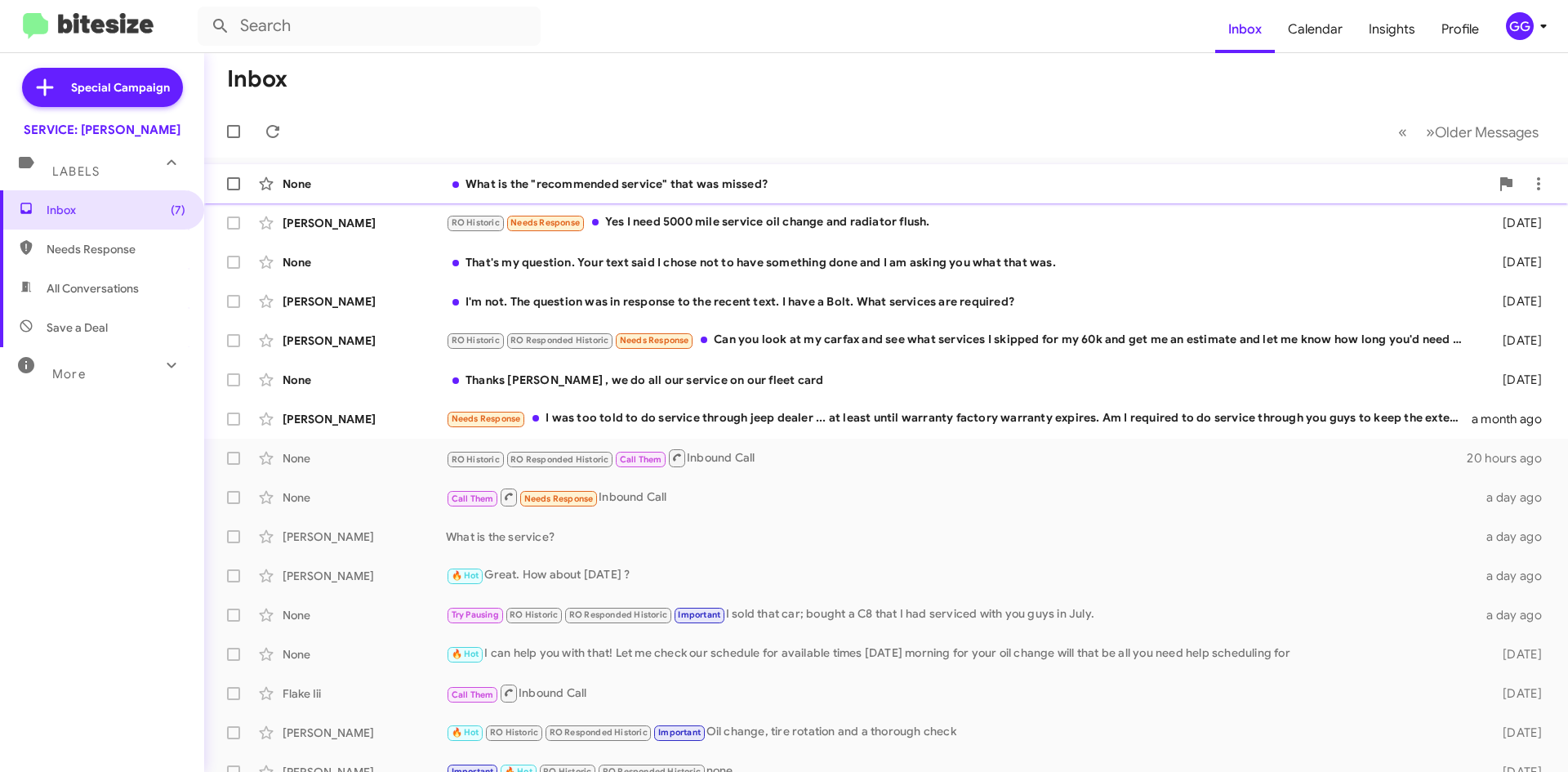
click at [823, 178] on div "What is the "recommended service" that was missed?" at bounding box center [967, 184] width 1044 height 17
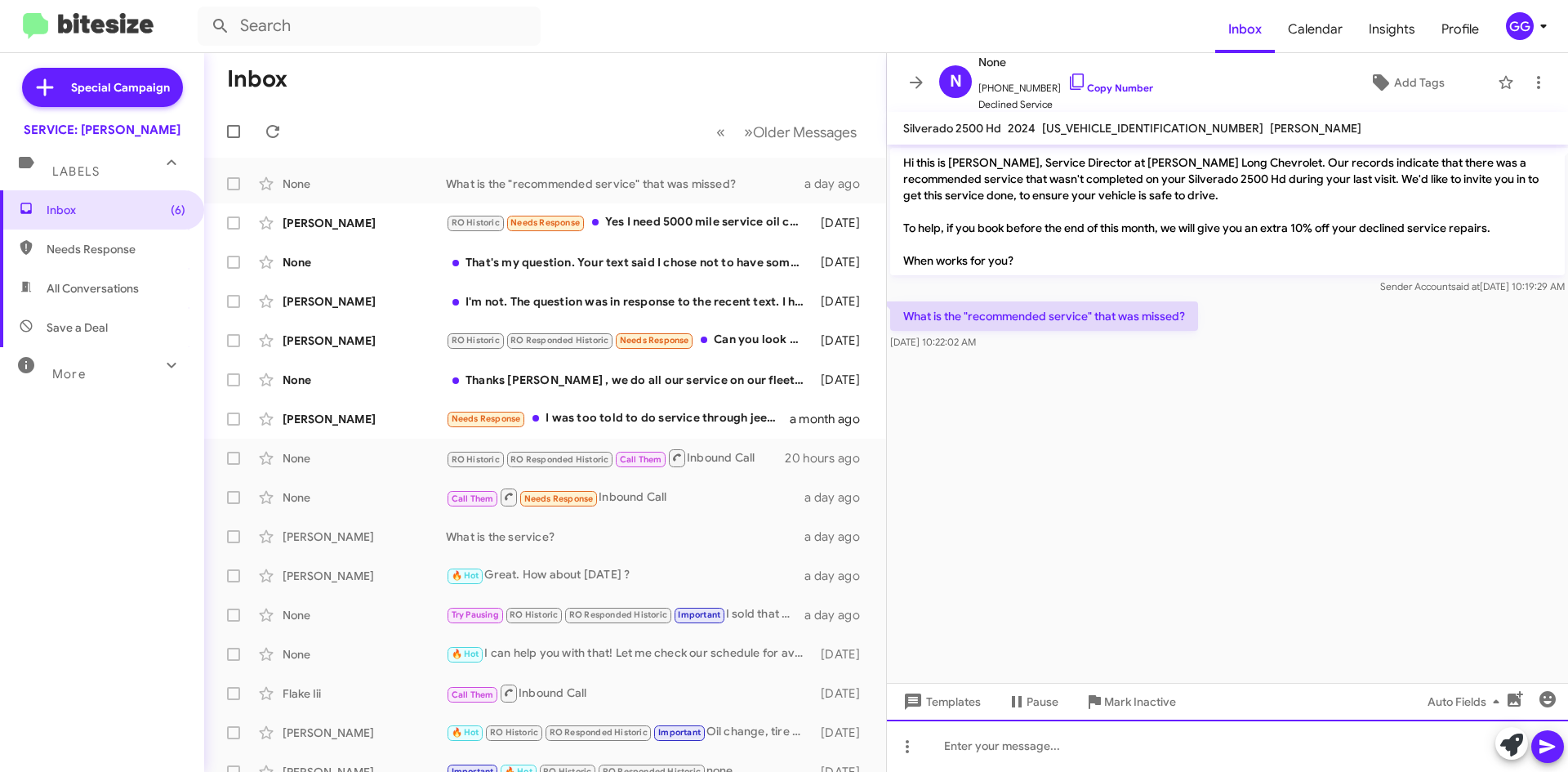
paste div
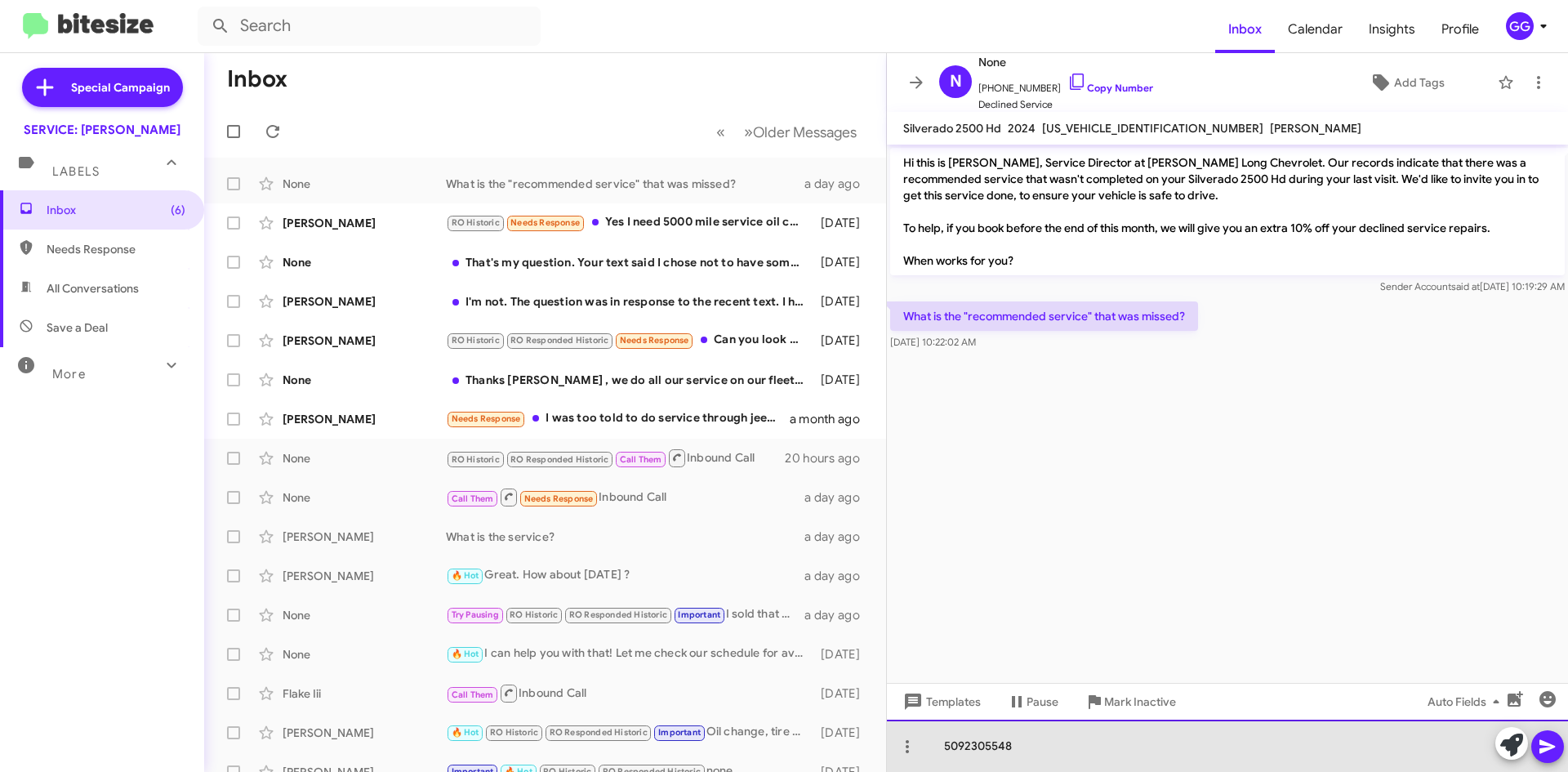
drag, startPoint x: 1032, startPoint y: 753, endPoint x: 936, endPoint y: 757, distance: 96.1
click at [939, 757] on div "5092305548" at bounding box center [1227, 747] width 681 height 53
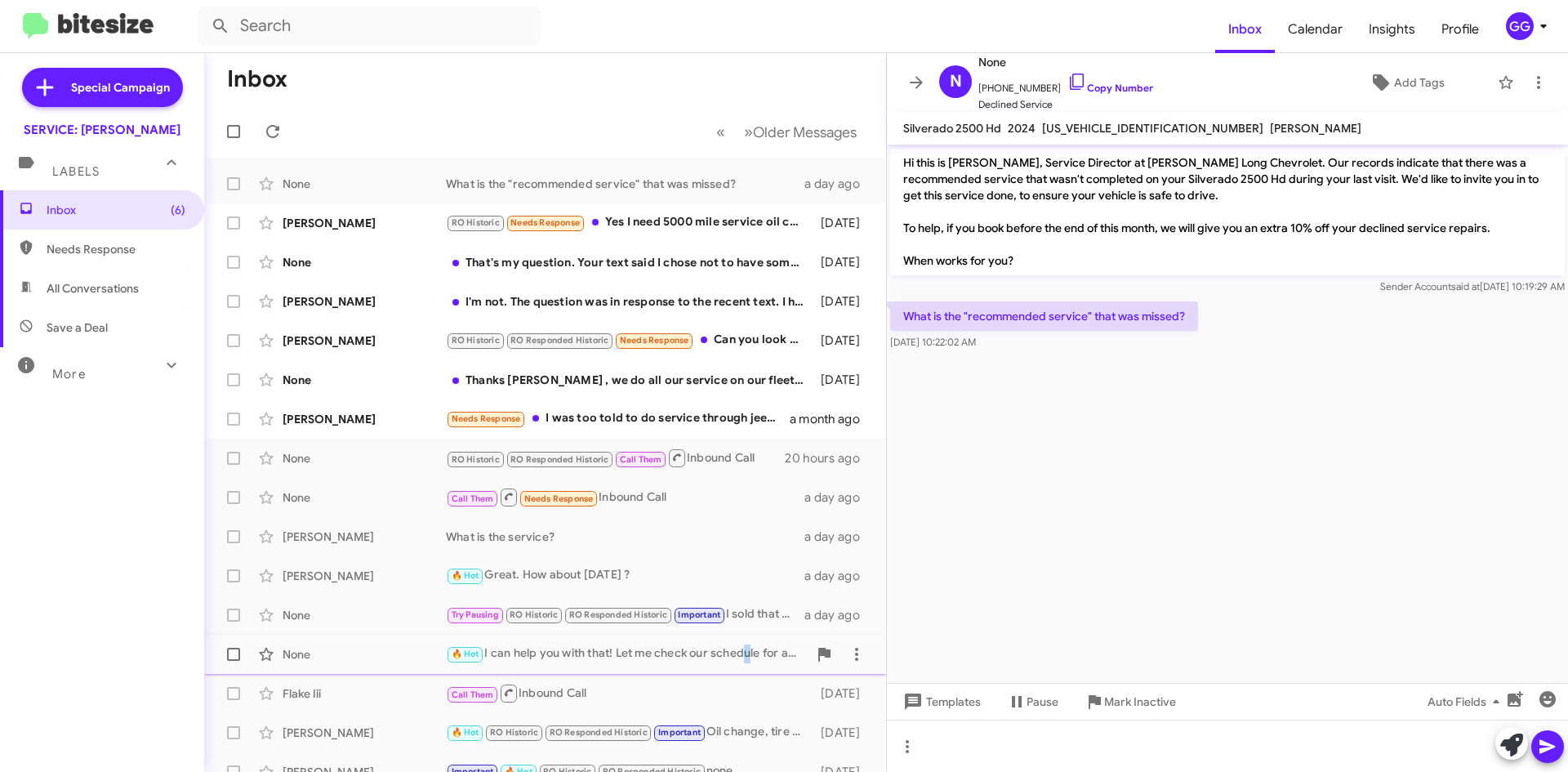
click at [749, 652] on div "🔥 Hot I can help you with that! Let me check our schedule for available times […" at bounding box center [627, 653] width 362 height 18
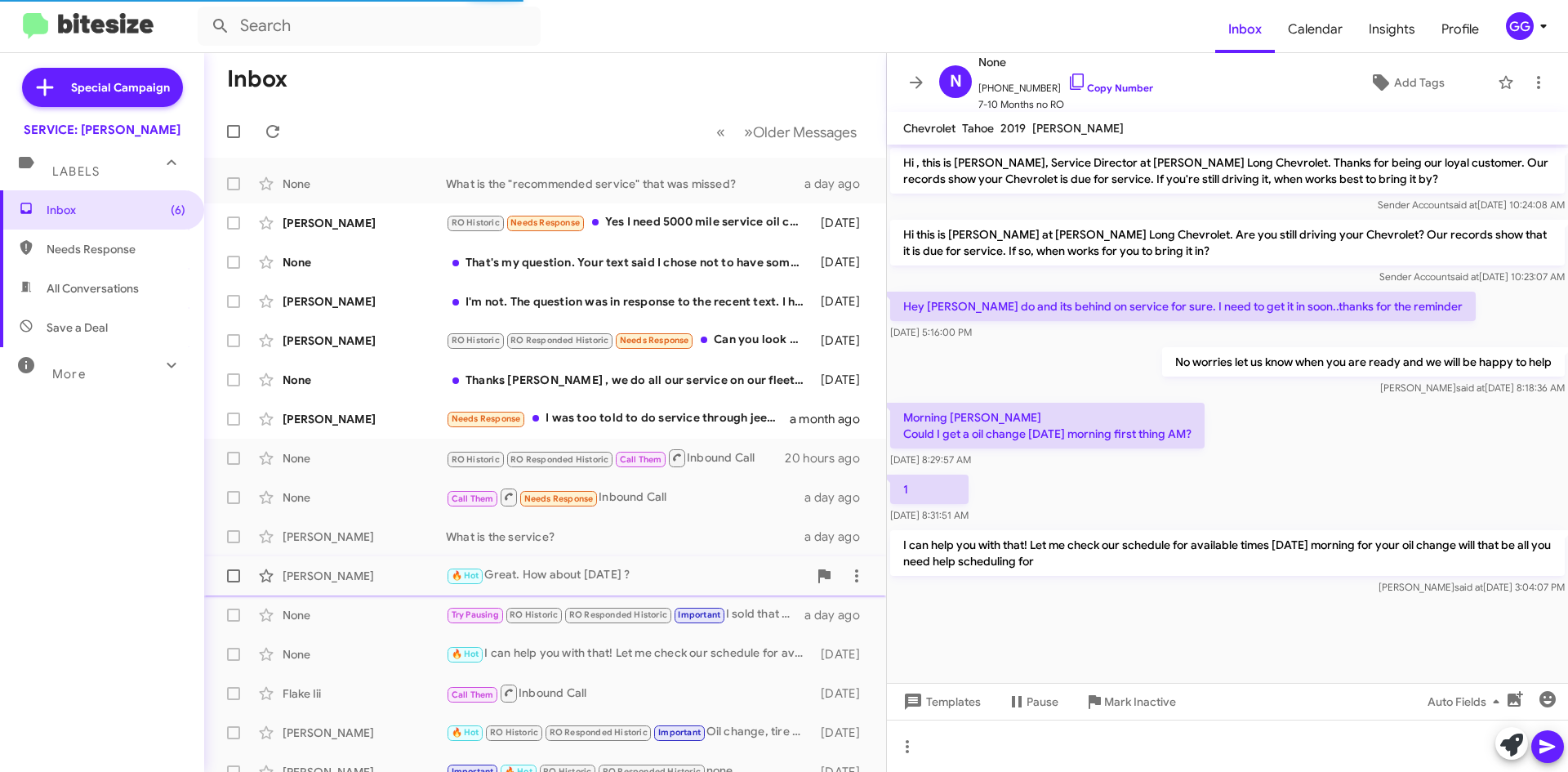
click at [680, 569] on div "🔥 Hot Great. How about [DATE] ?" at bounding box center [627, 575] width 362 height 18
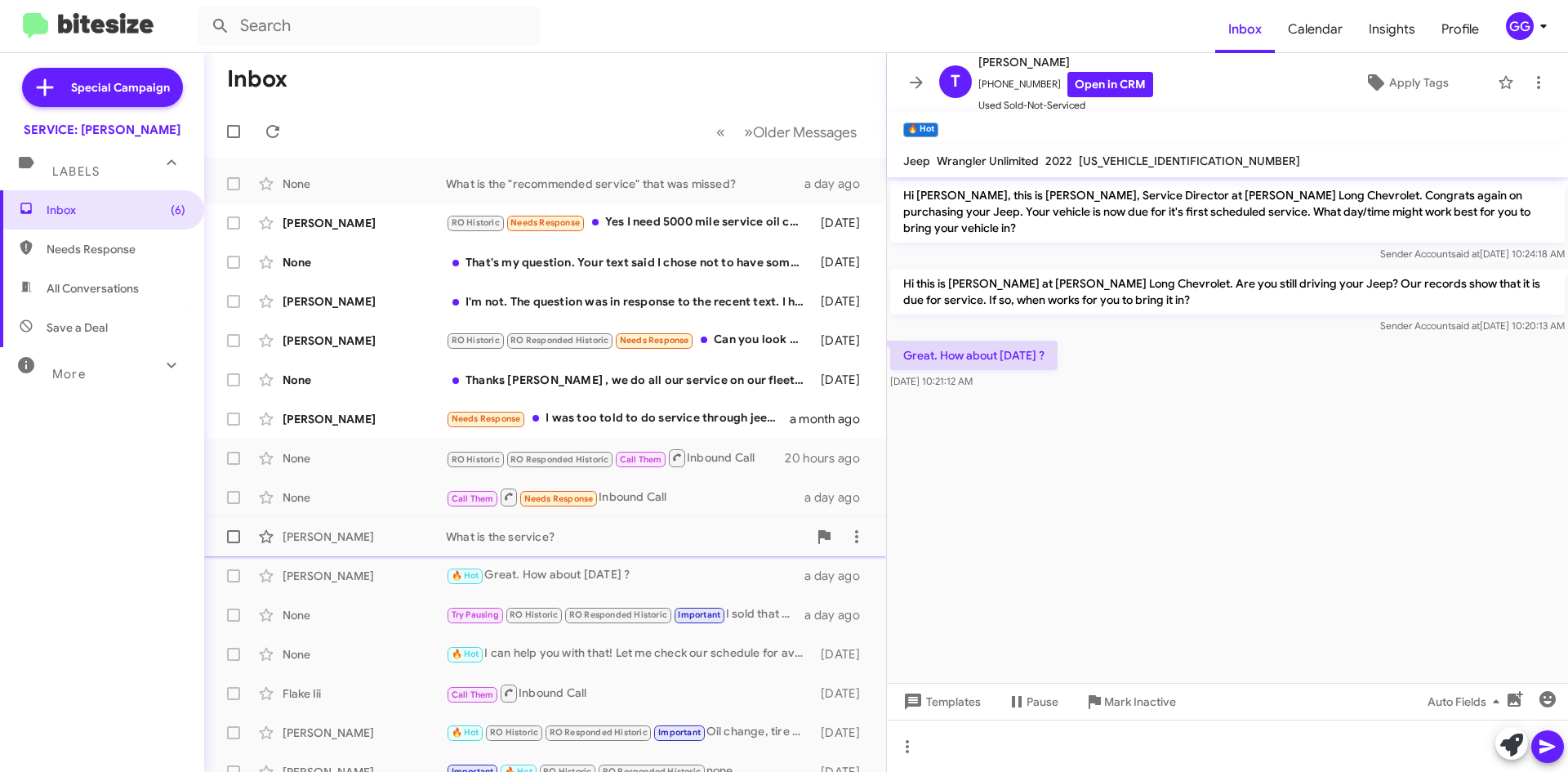
click at [560, 536] on div "What is the service?" at bounding box center [627, 537] width 362 height 17
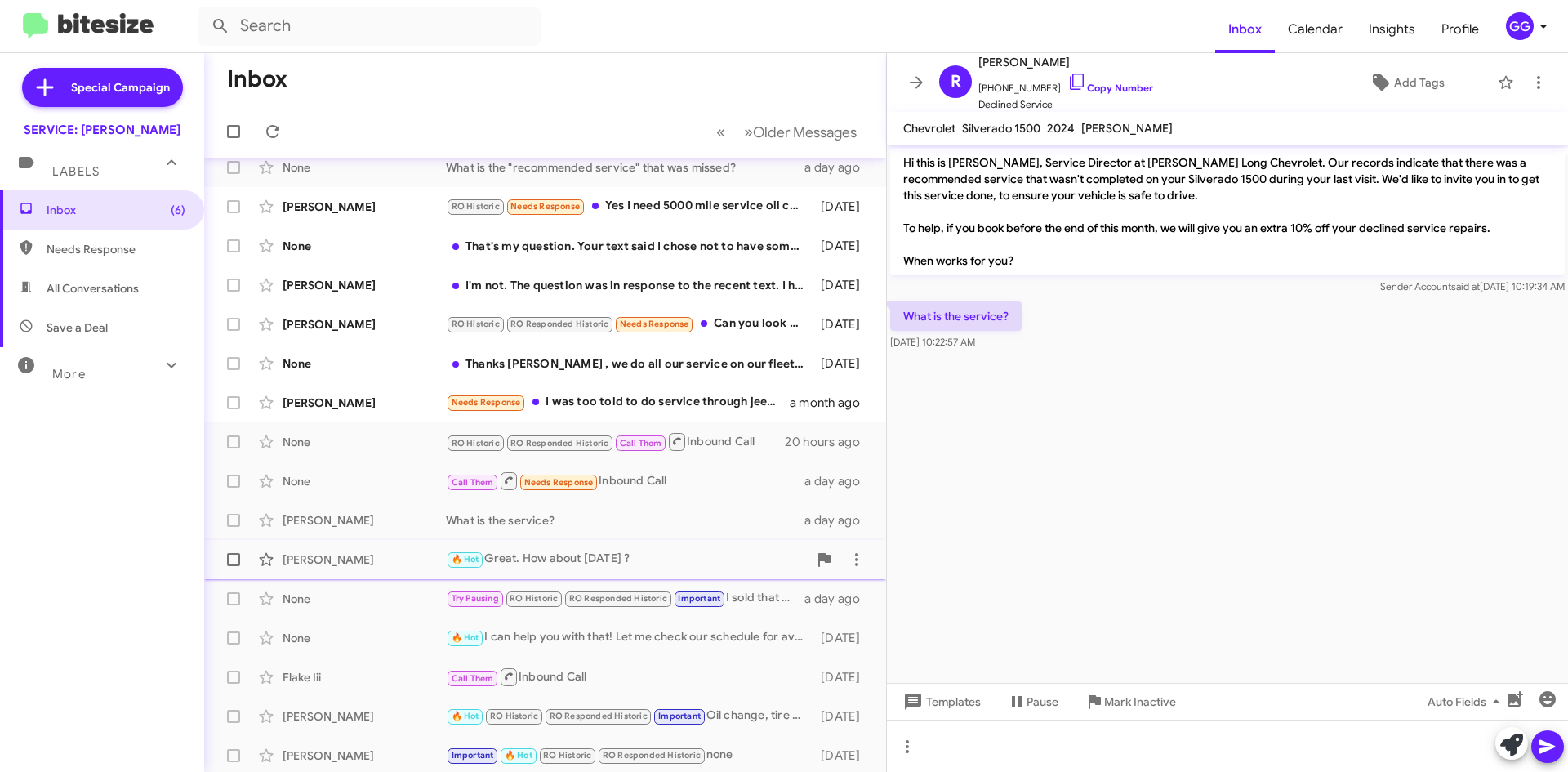
scroll to position [19, 0]
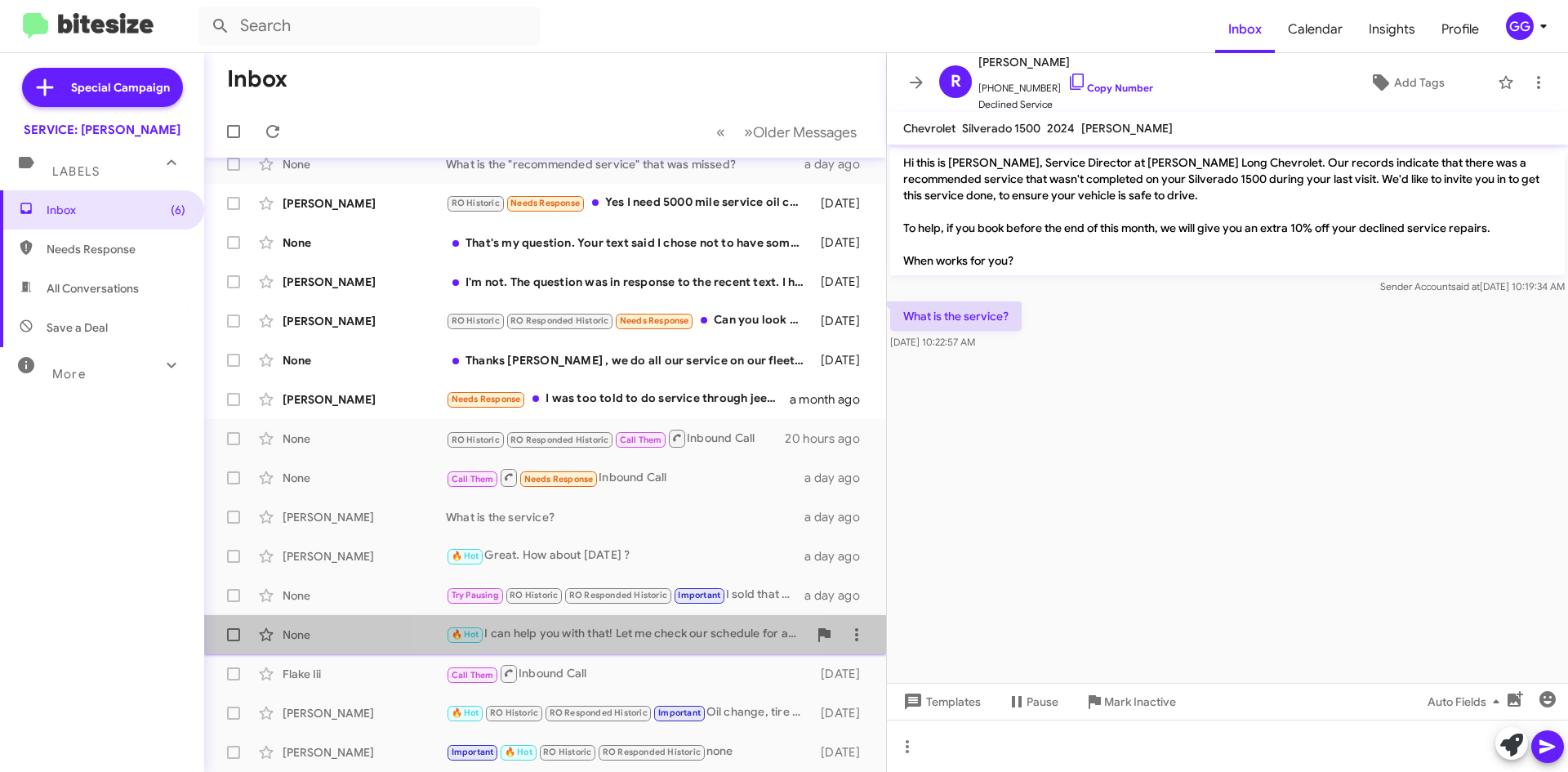
click at [599, 638] on div "🔥 Hot I can help you with that! Let me check our schedule for available times […" at bounding box center [627, 634] width 362 height 18
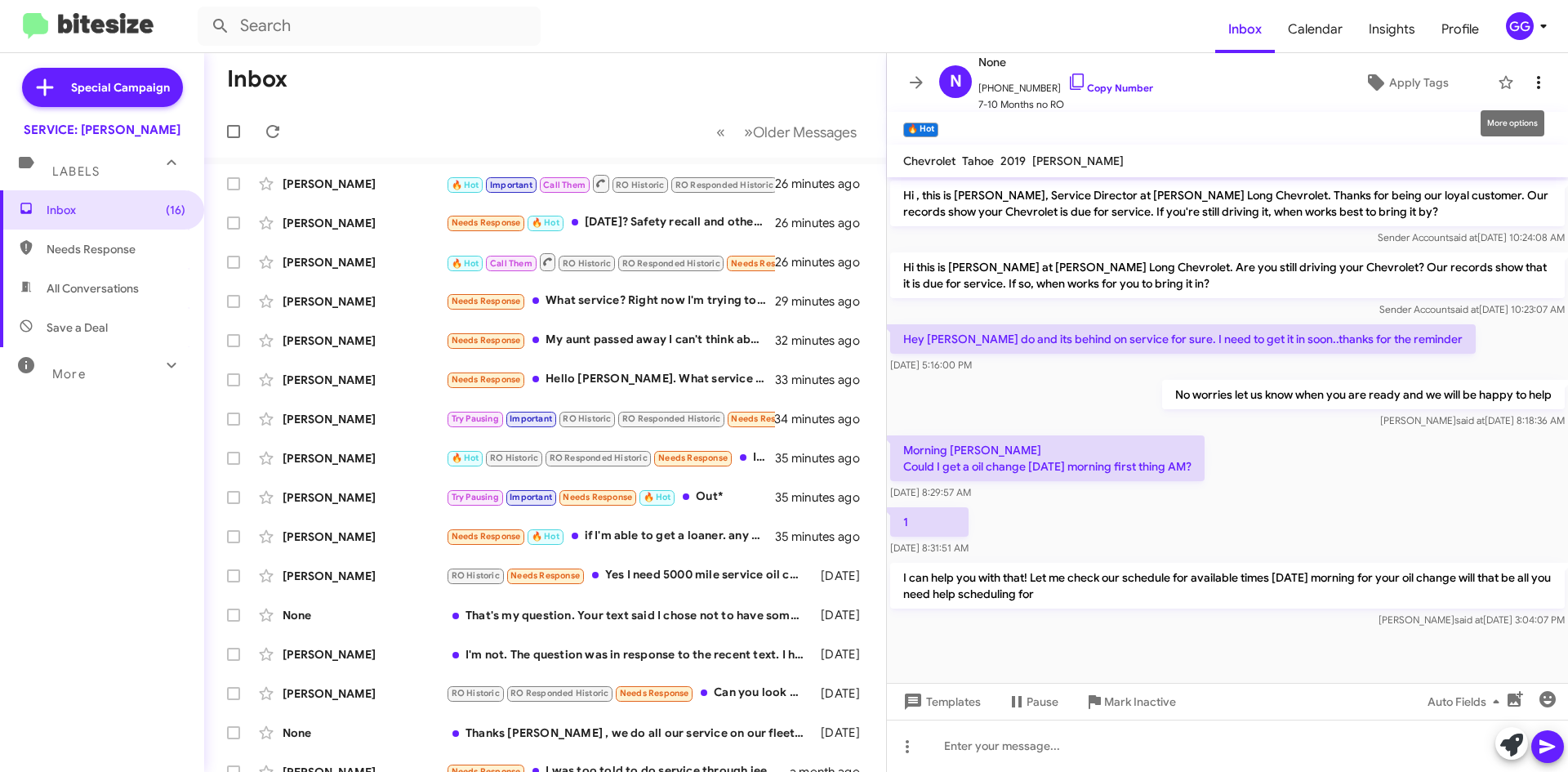
click at [1533, 76] on icon at bounding box center [1538, 83] width 19 height 19
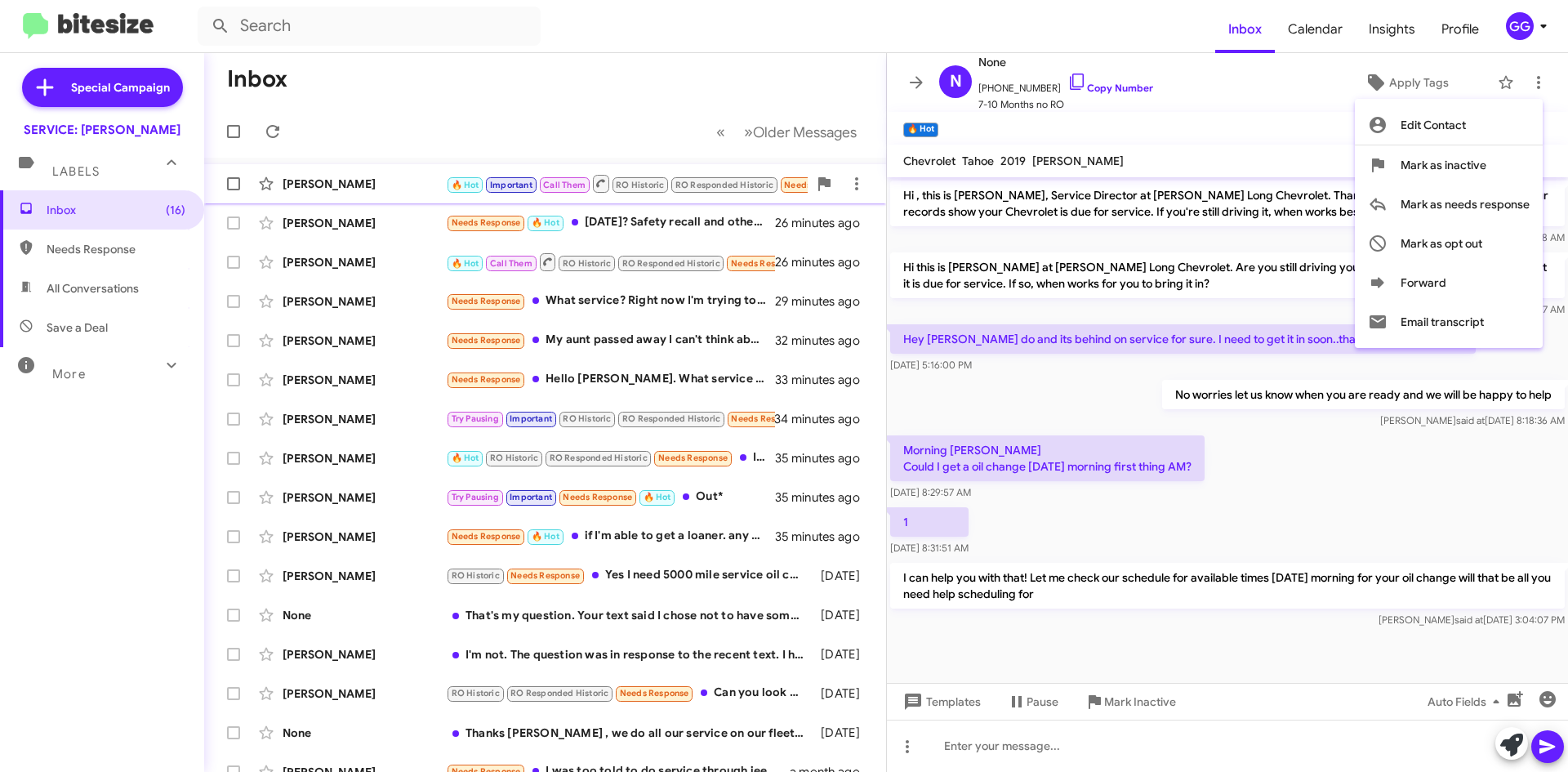
click at [1481, 196] on span "Mark as needs response" at bounding box center [1464, 204] width 129 height 40
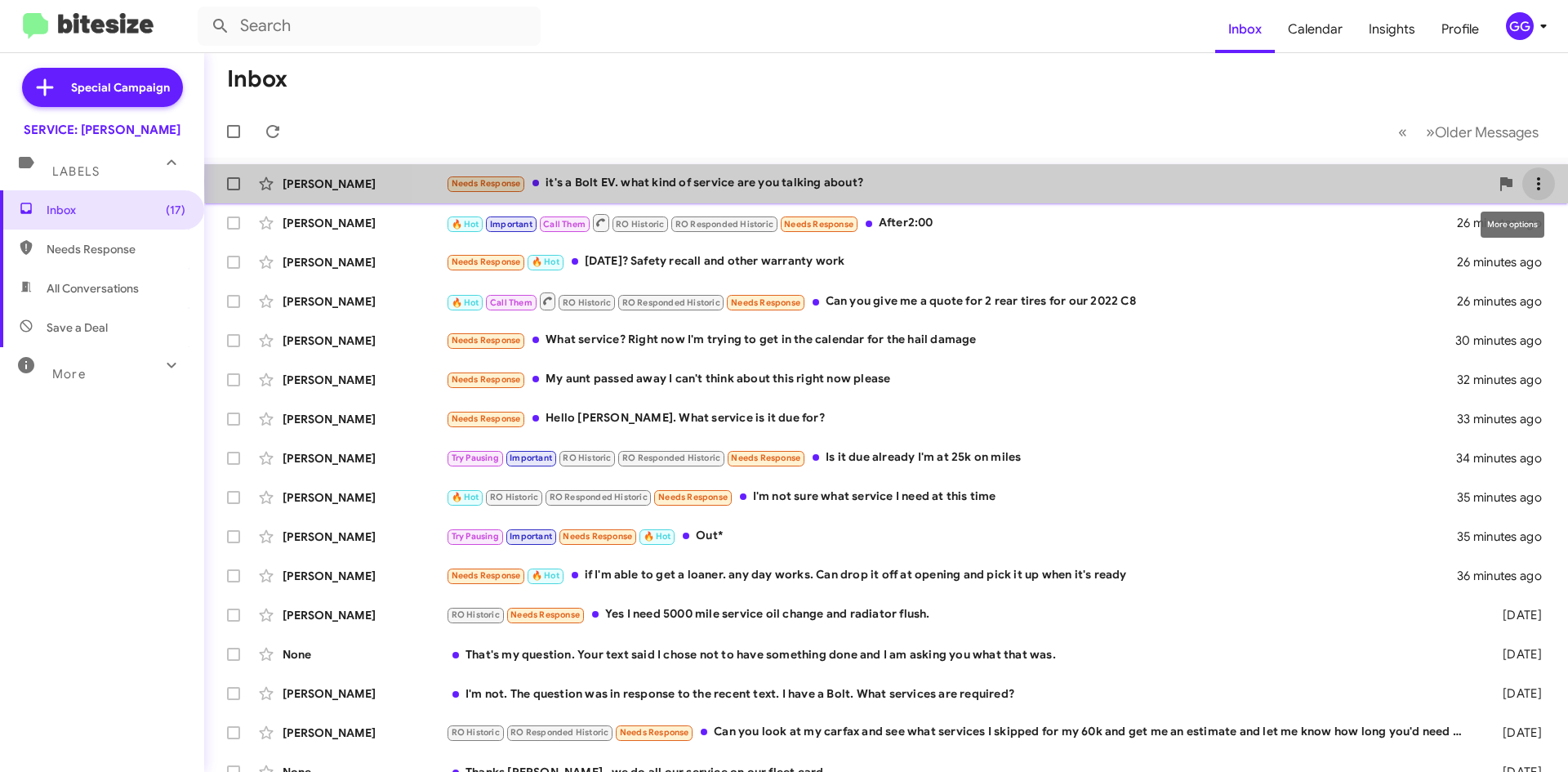
click at [1528, 182] on icon at bounding box center [1538, 184] width 19 height 19
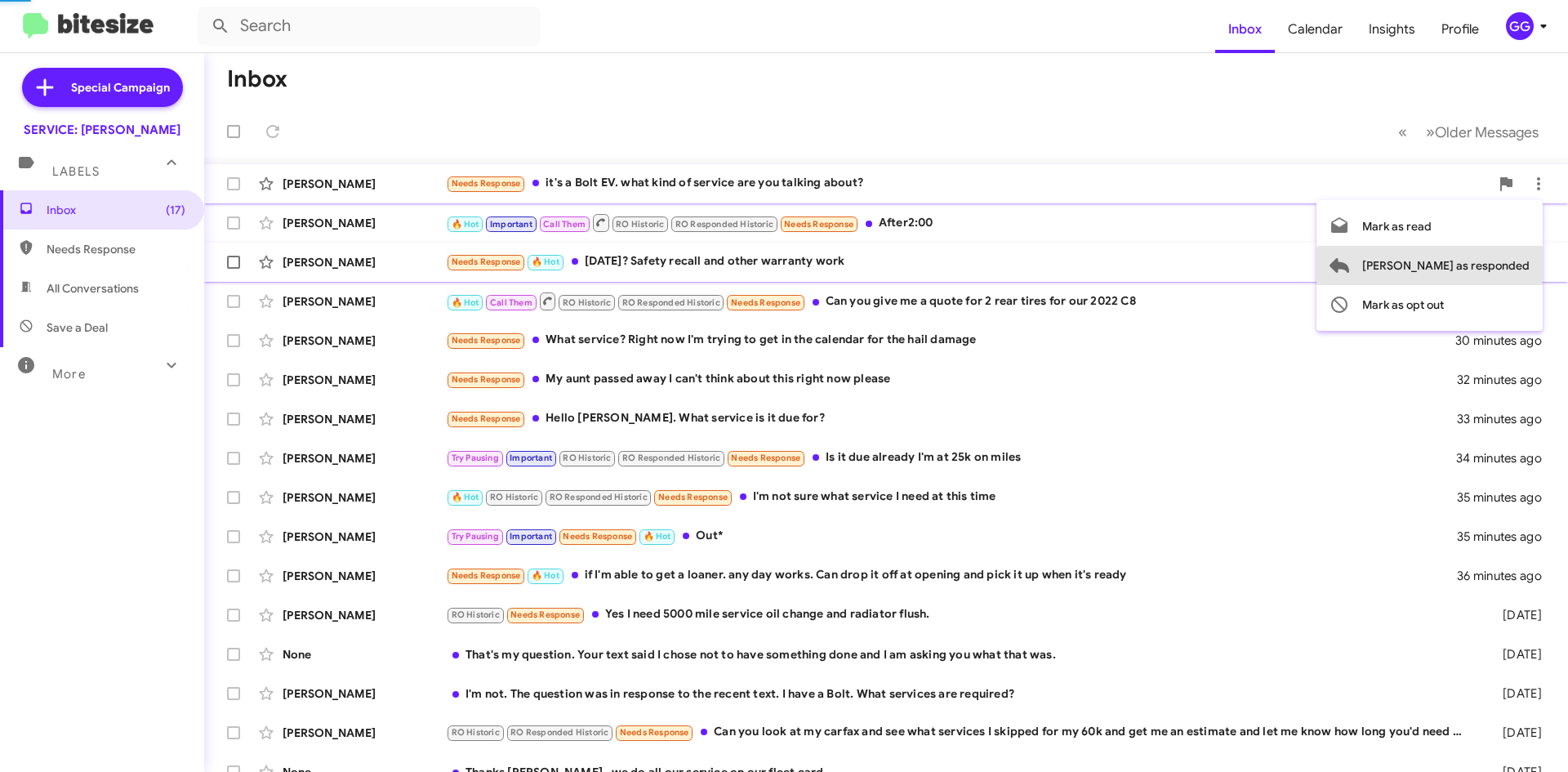
click at [1504, 268] on span "[PERSON_NAME] as responded" at bounding box center [1446, 265] width 168 height 40
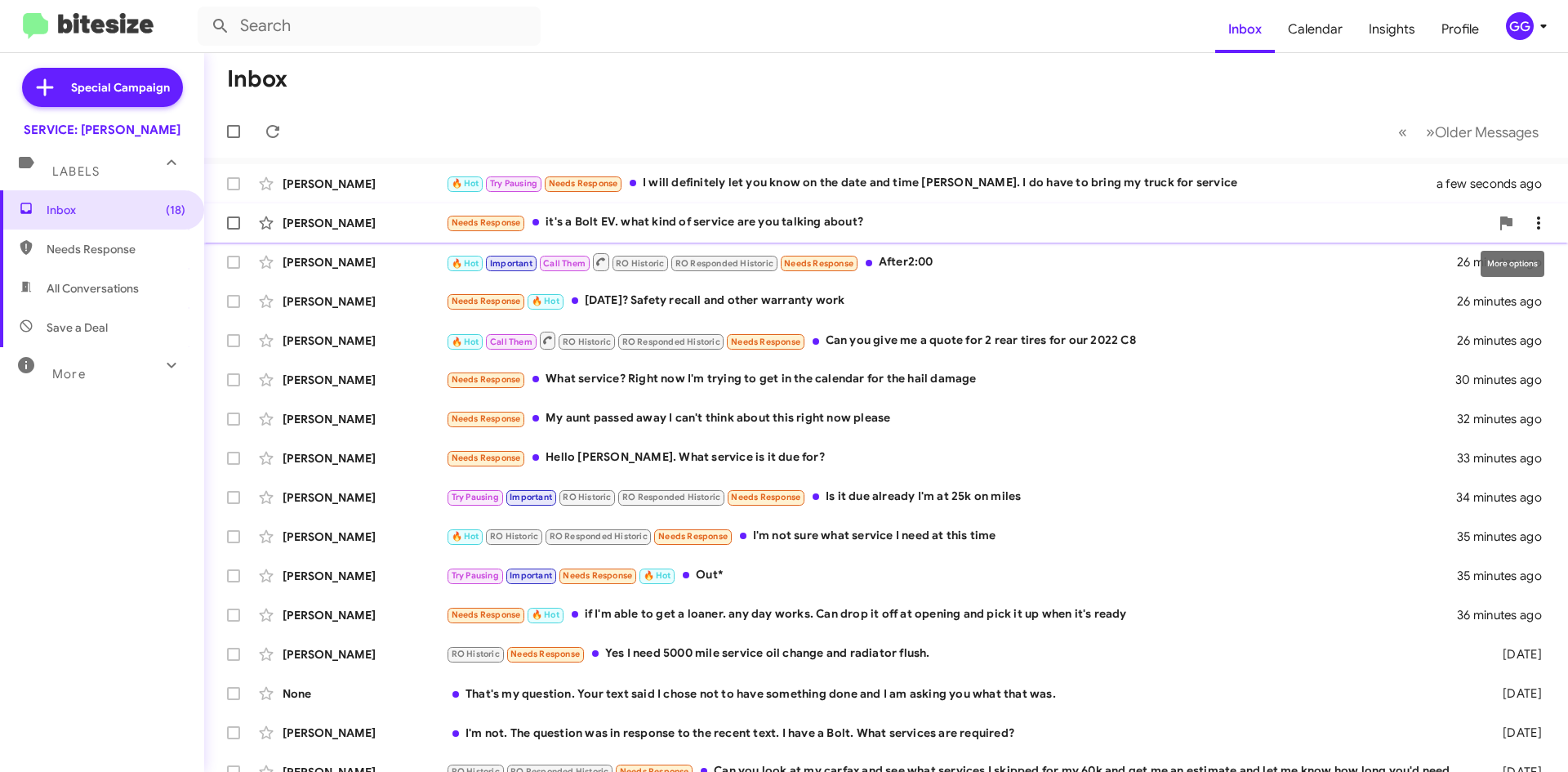
click at [1528, 219] on icon at bounding box center [1538, 223] width 19 height 19
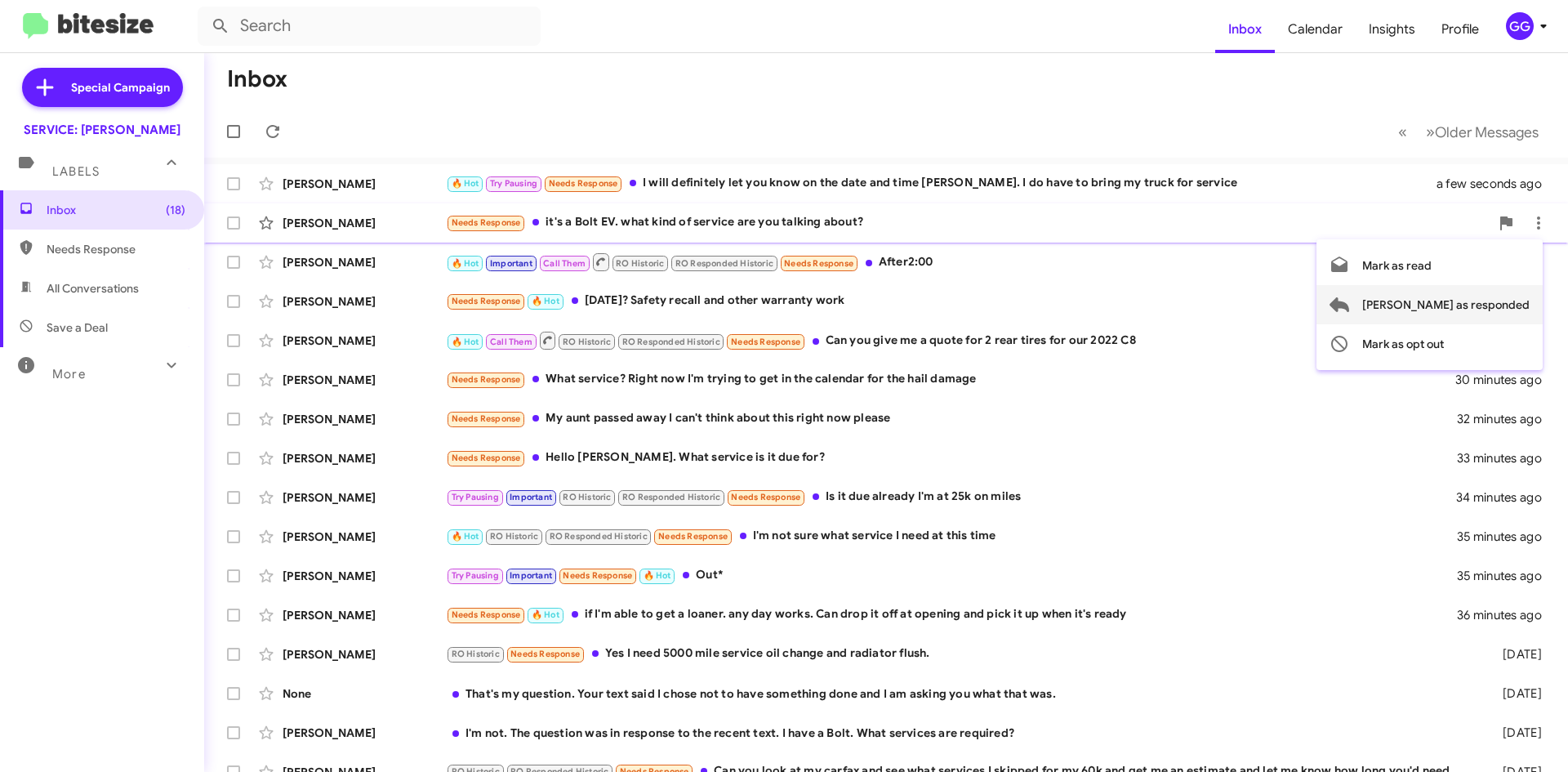
click at [1478, 303] on span "[PERSON_NAME] as responded" at bounding box center [1446, 305] width 168 height 40
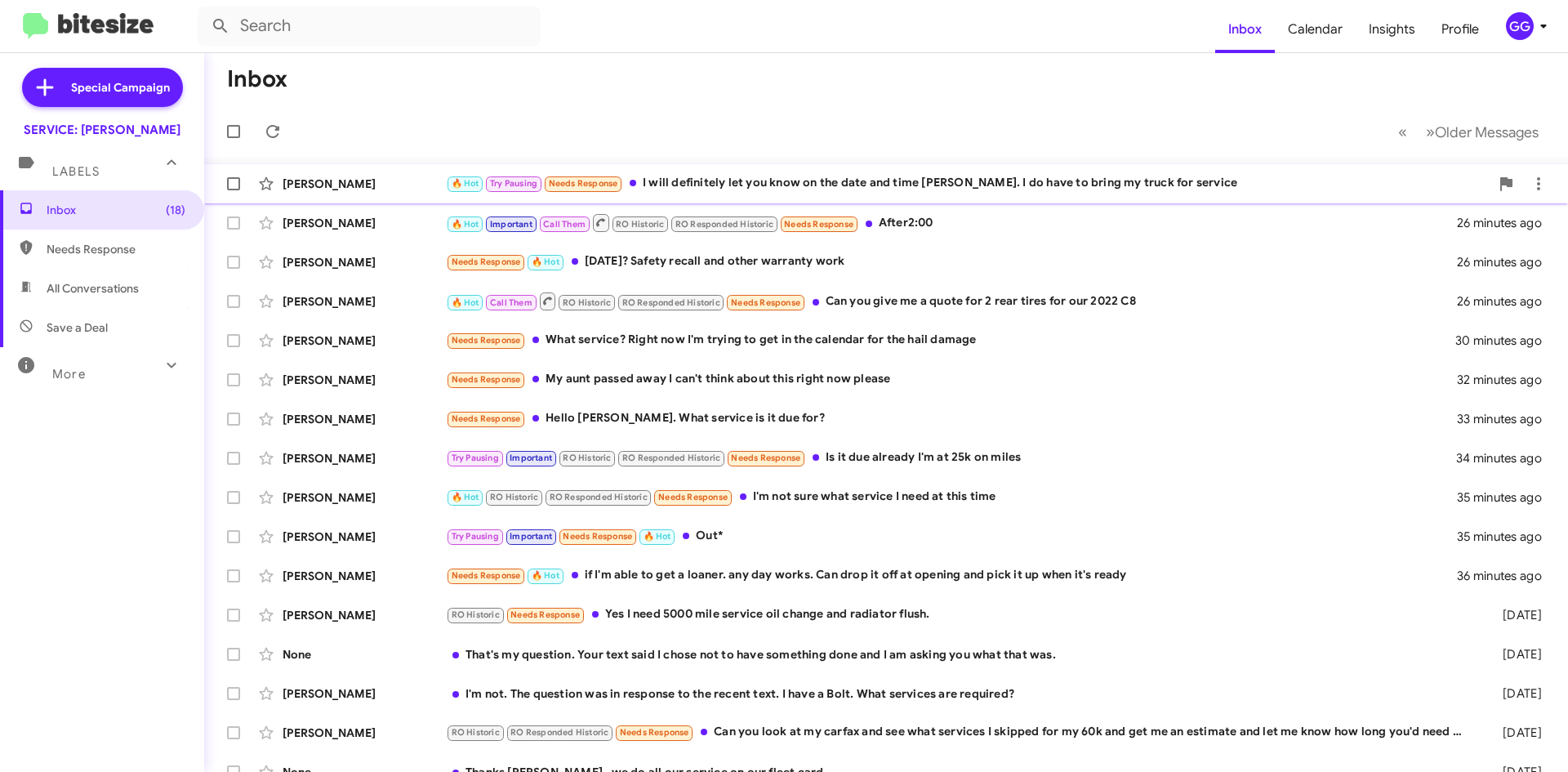
click at [873, 189] on div "🔥 Hot Try Pausing Needs Response I will definitely let you know on the date and…" at bounding box center [967, 183] width 1044 height 18
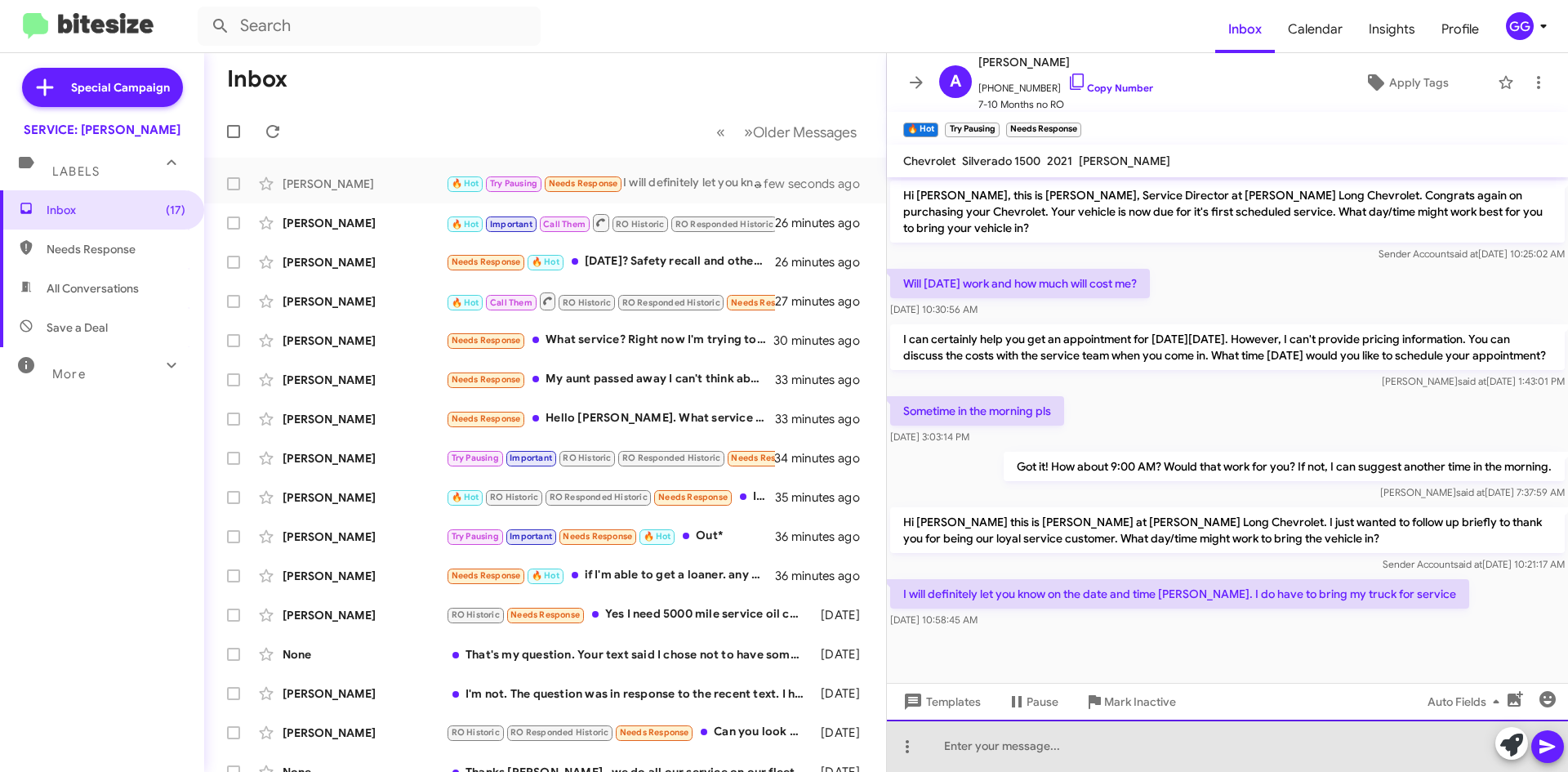
click at [1136, 752] on div at bounding box center [1227, 747] width 681 height 53
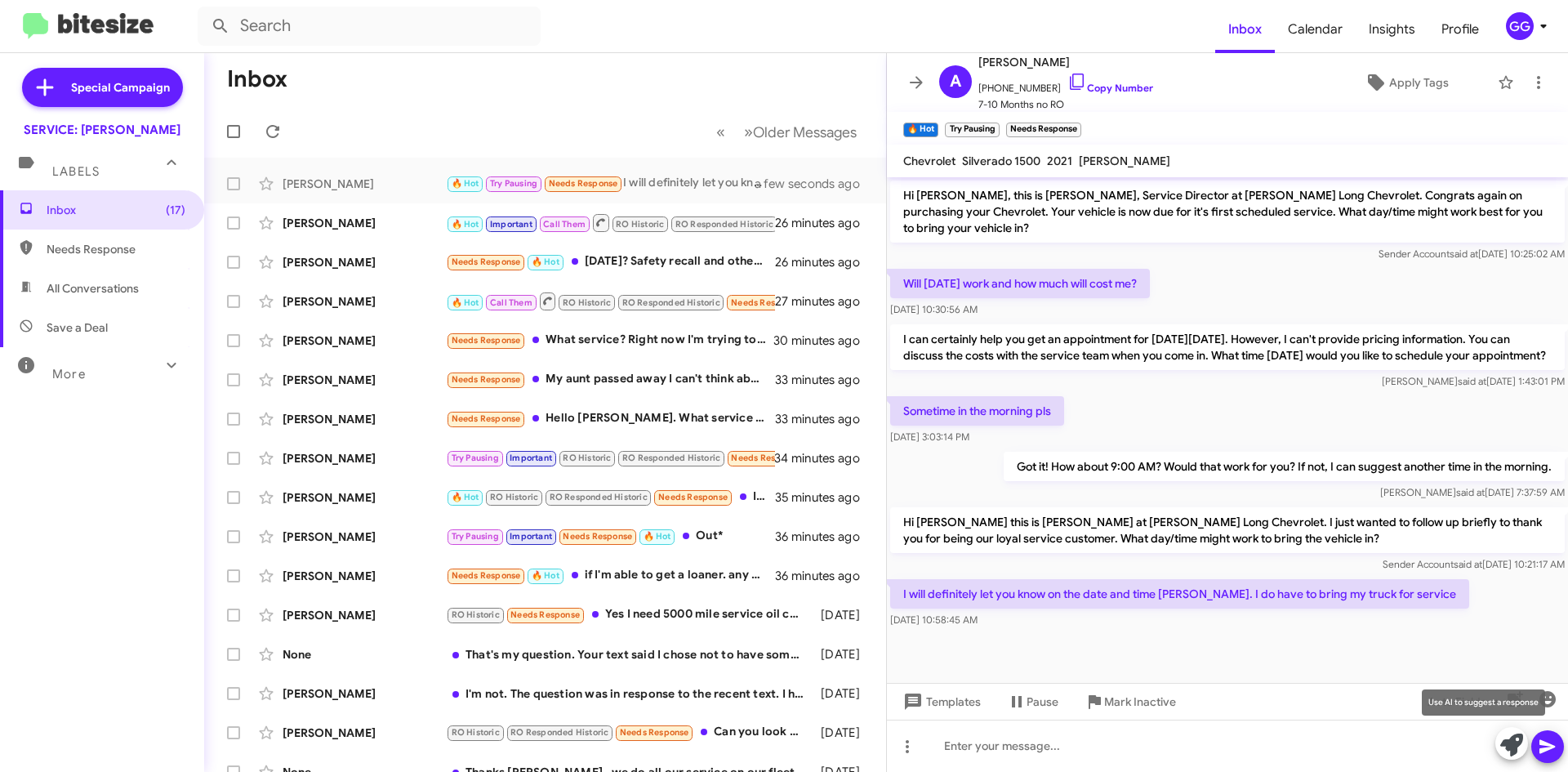
click at [1511, 743] on icon at bounding box center [1512, 745] width 23 height 23
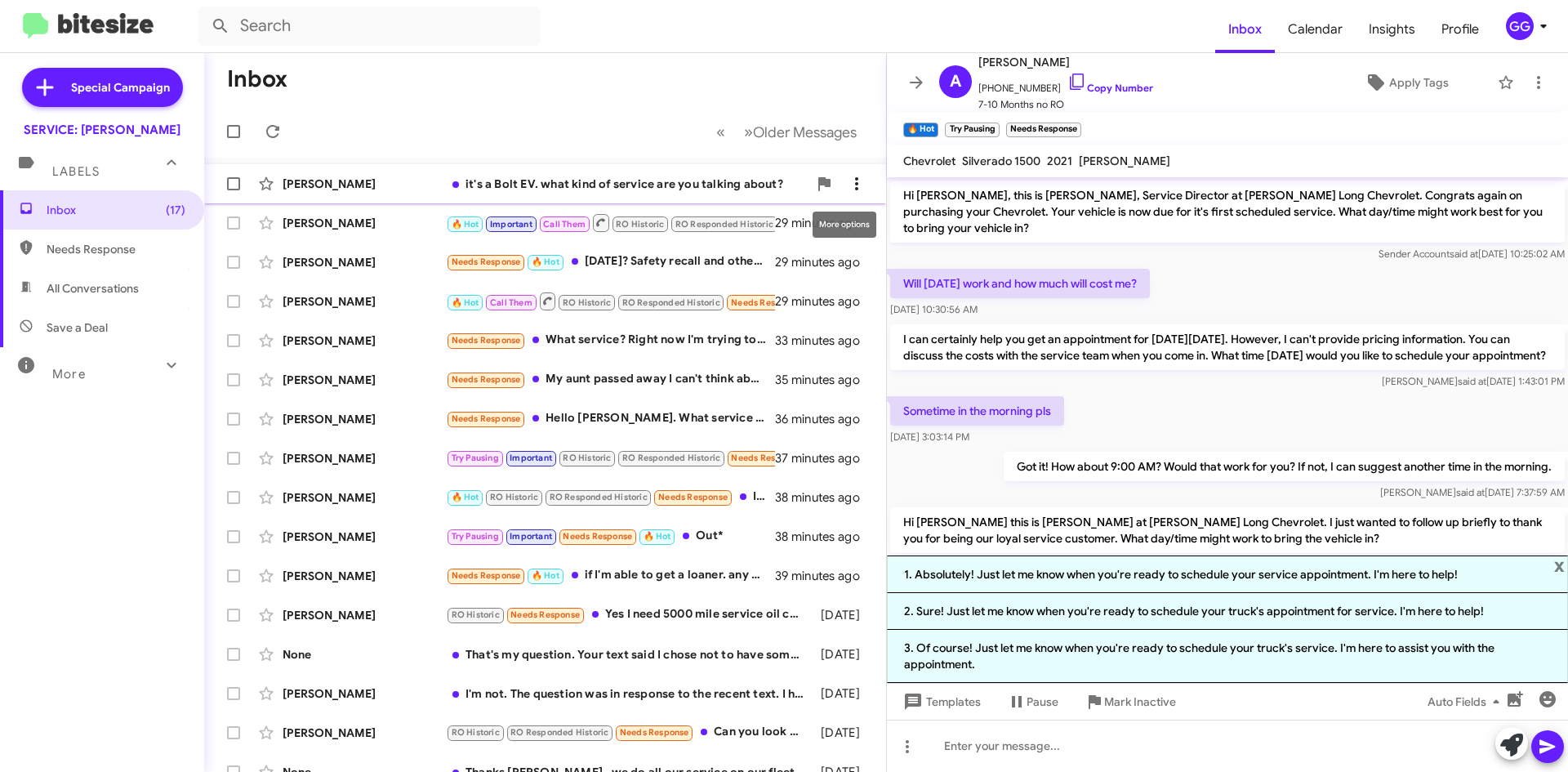
click at [847, 177] on icon at bounding box center [857, 184] width 19 height 19
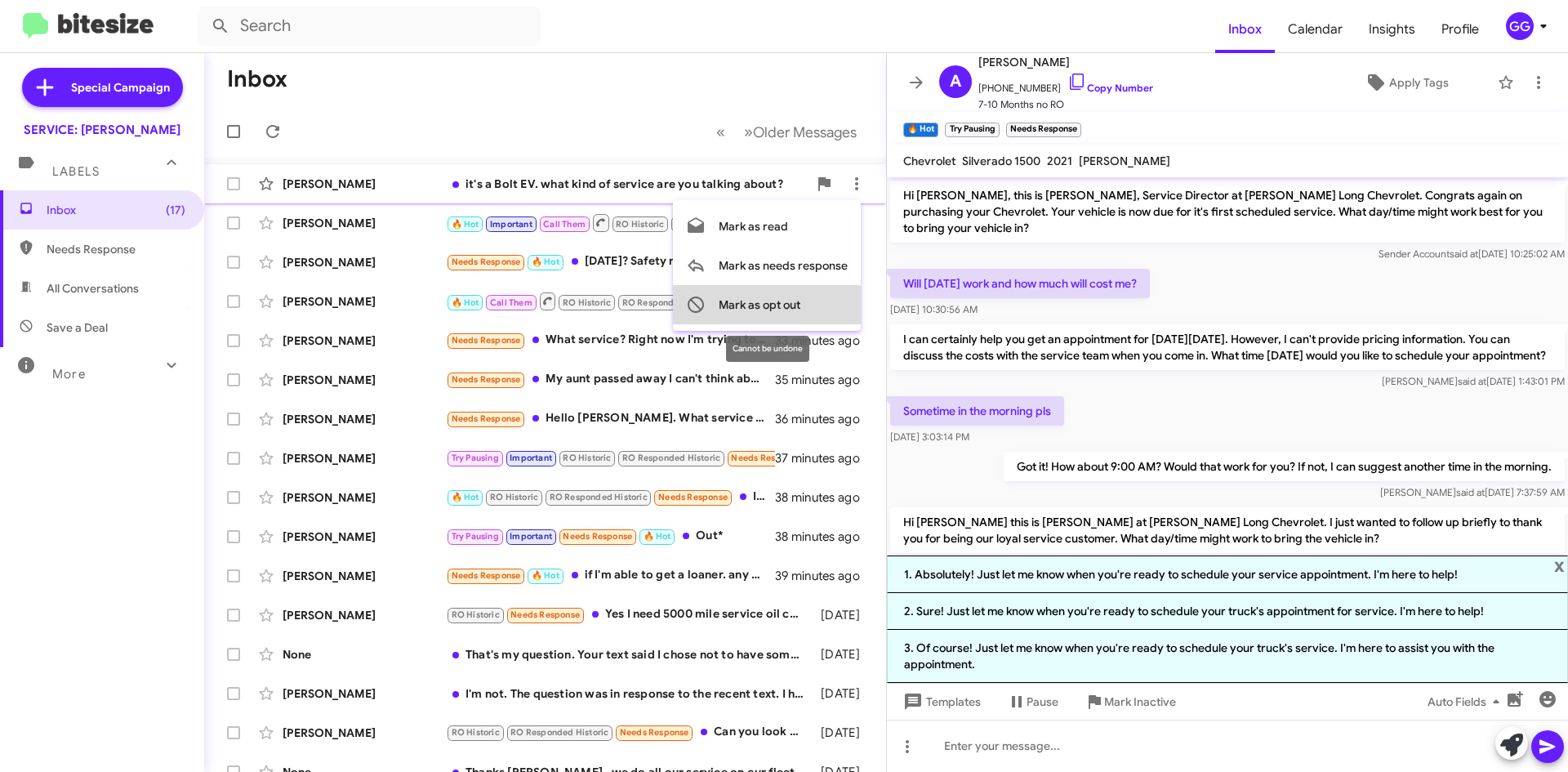
click at [783, 301] on span "Mark as opt out" at bounding box center [759, 305] width 82 height 40
